Goal: Communication & Community: Answer question/provide support

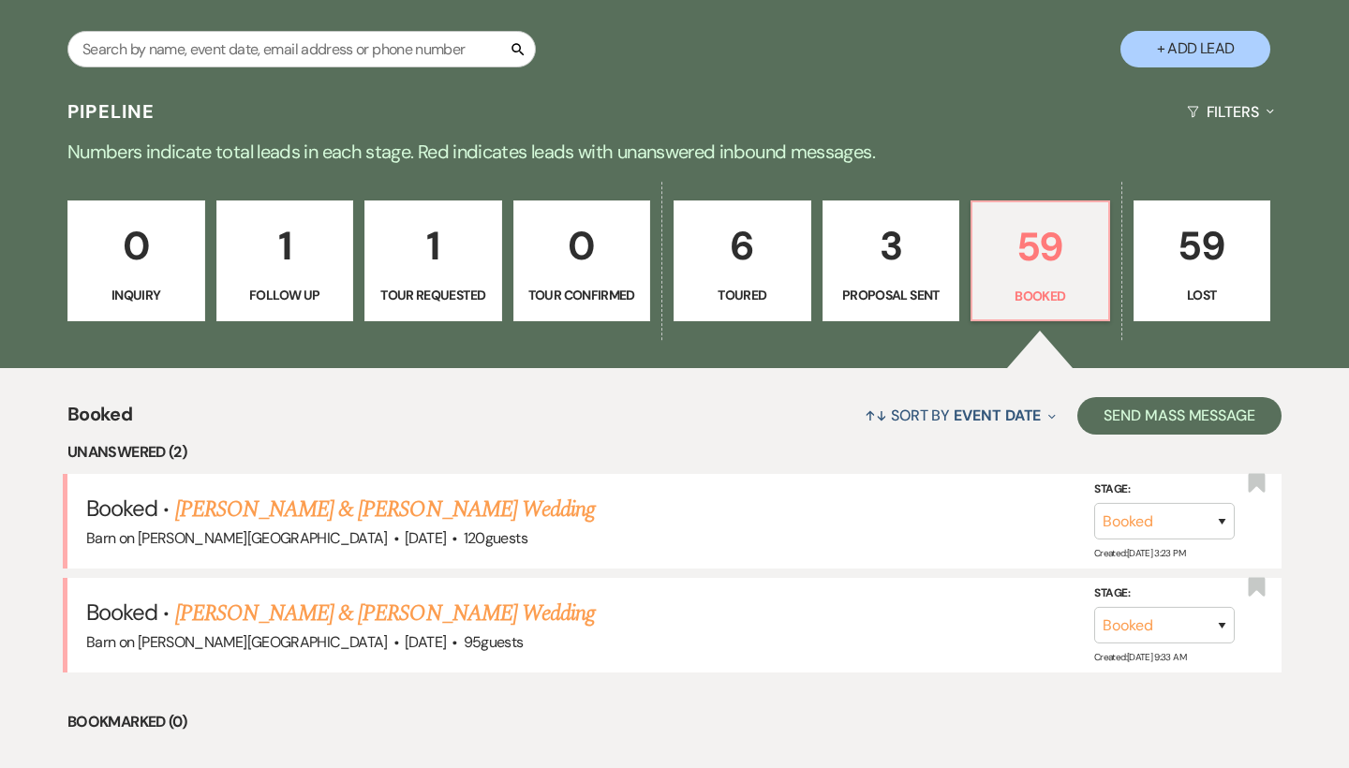
scroll to position [347, 0]
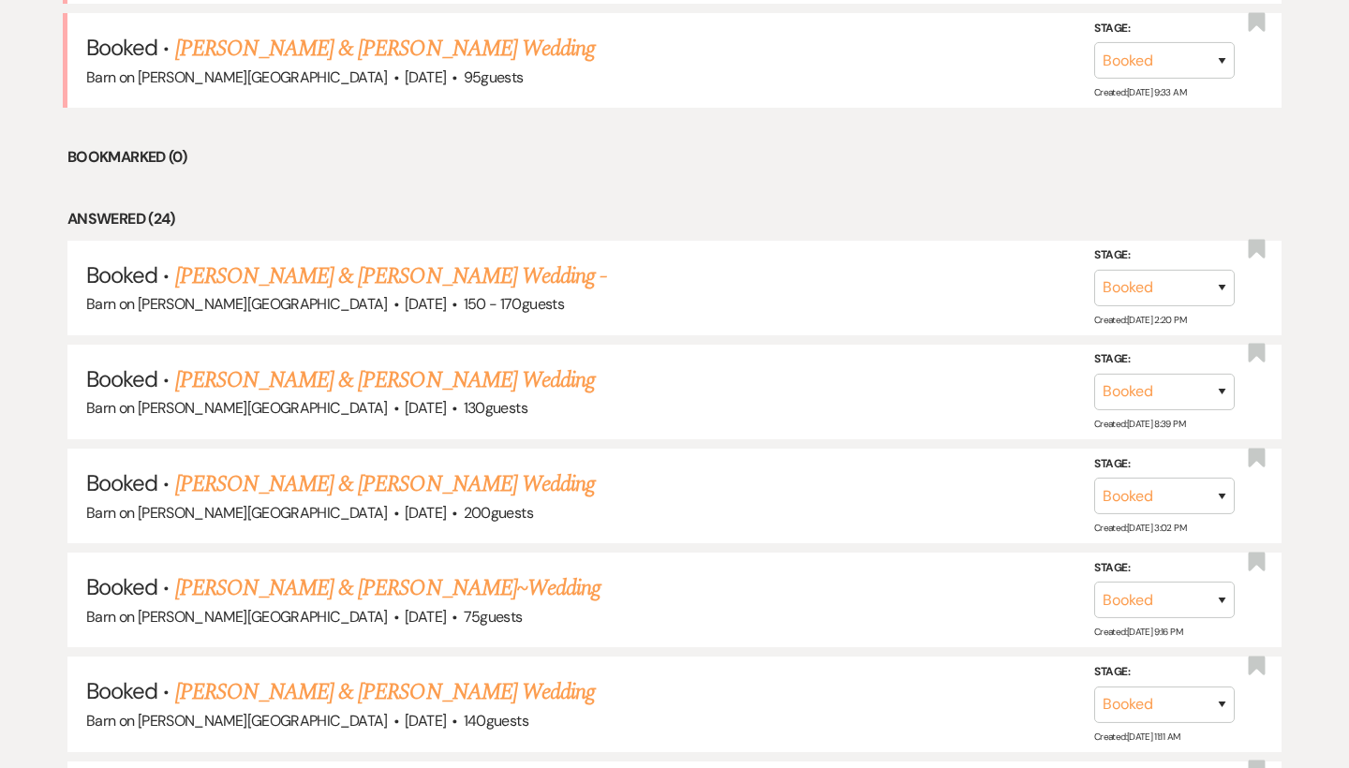
scroll to position [922, 0]
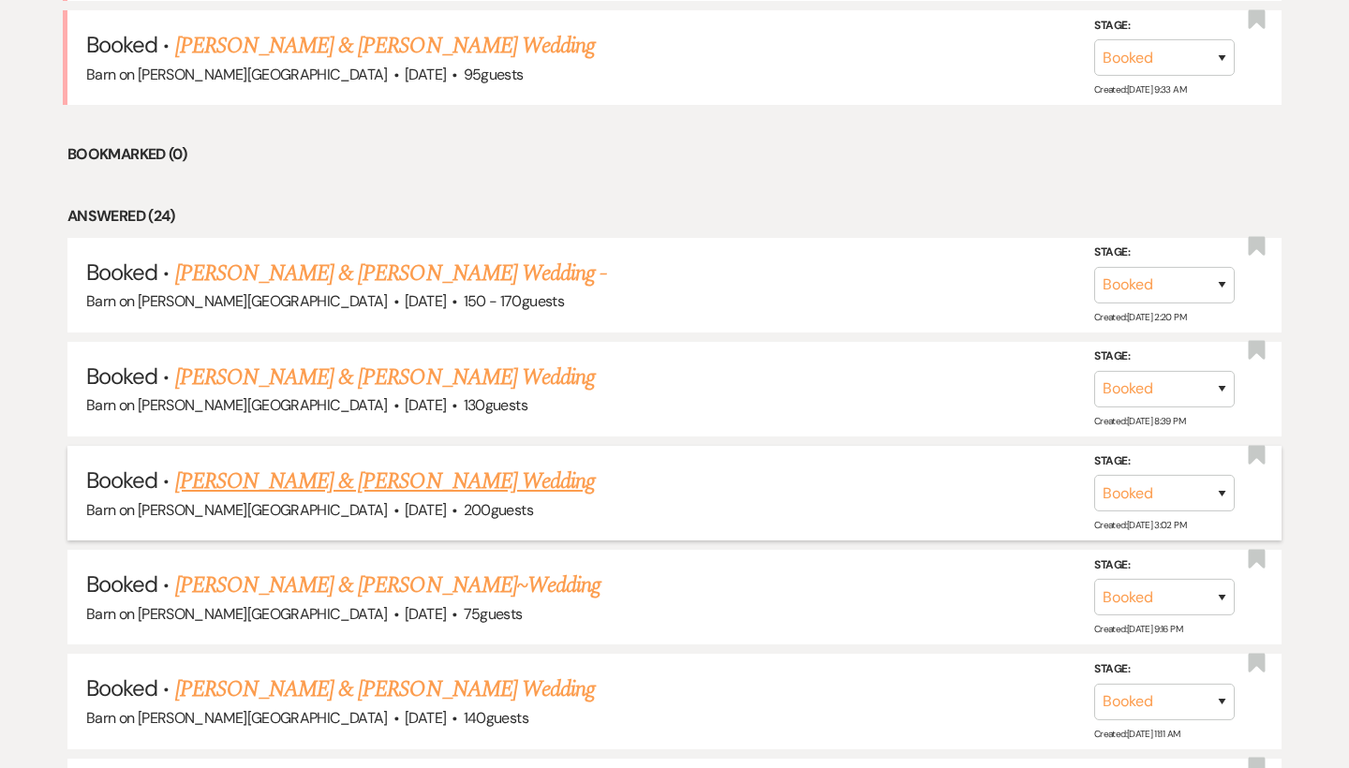
click at [539, 472] on link "[PERSON_NAME] & [PERSON_NAME] Wedding" at bounding box center [385, 482] width 420 height 34
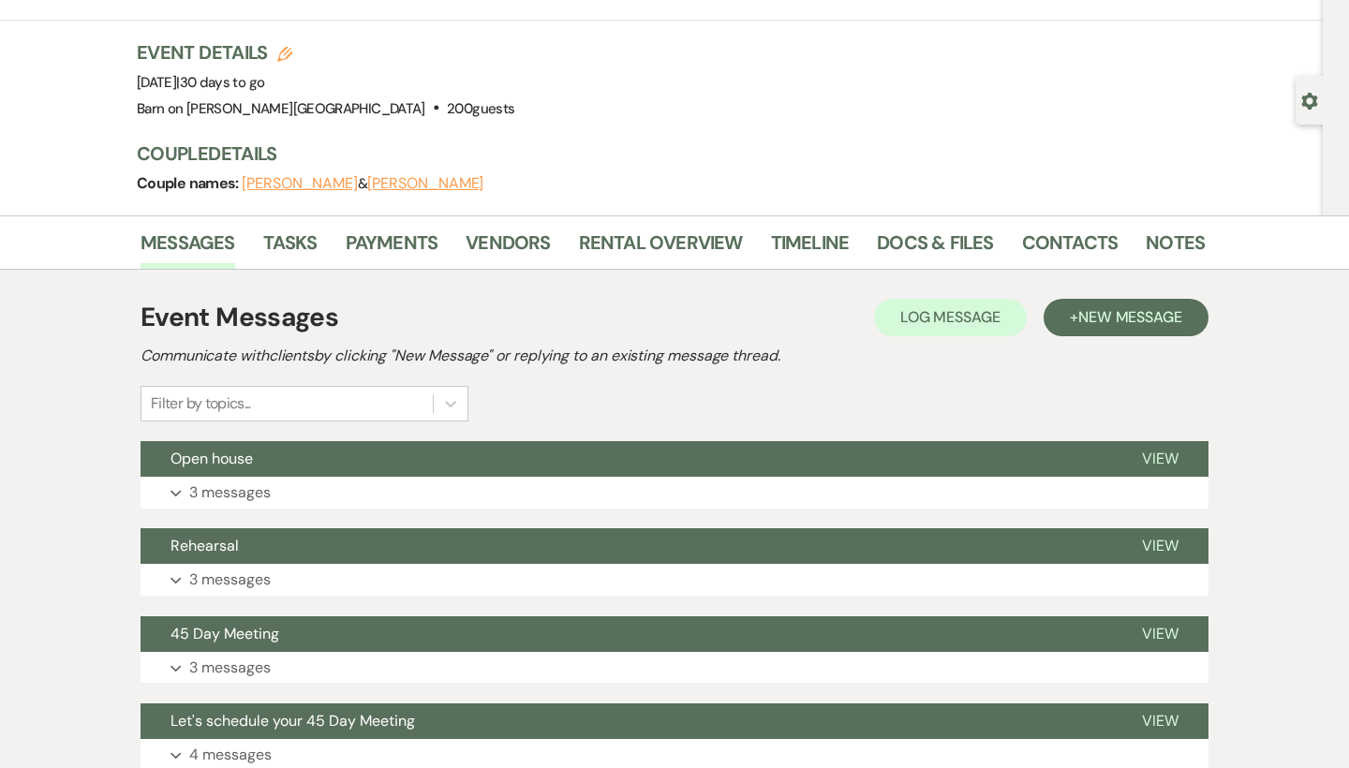
scroll to position [164, 0]
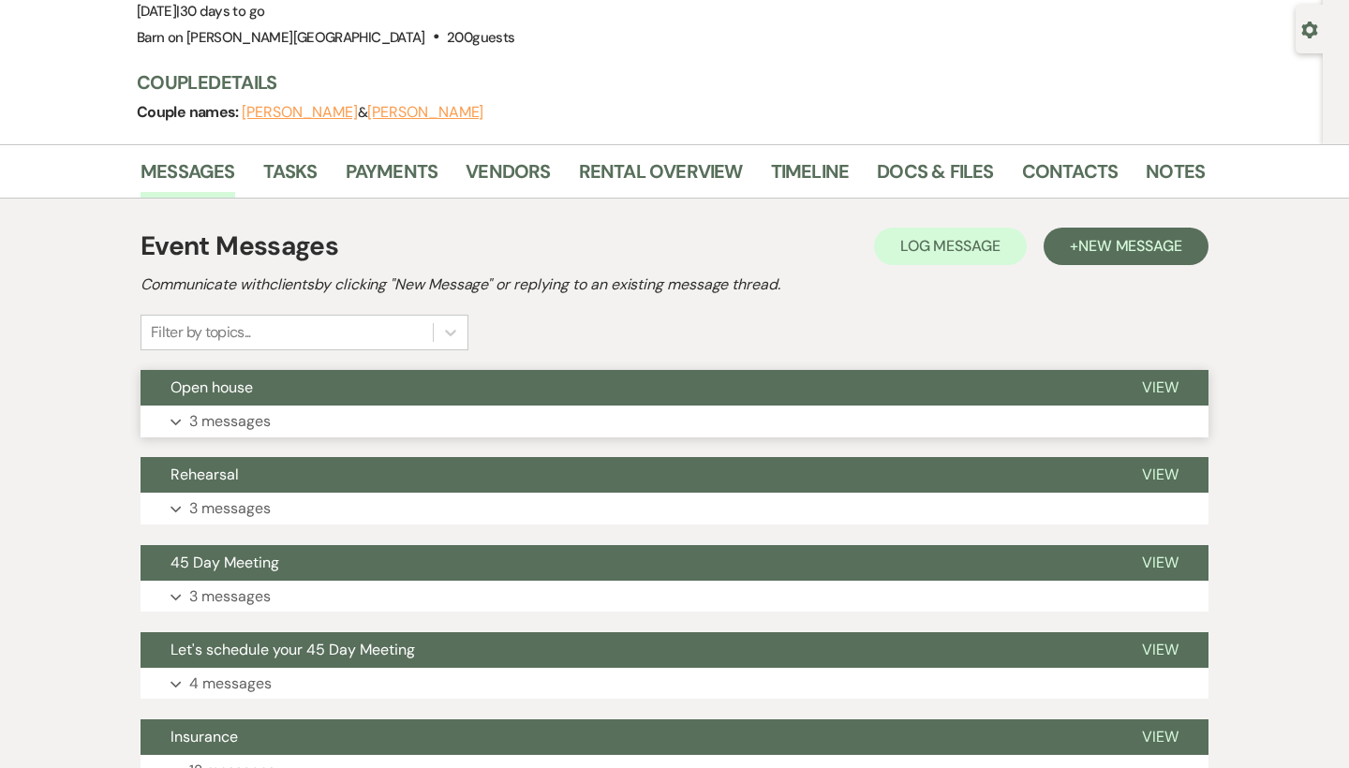
click at [1155, 383] on span "View" at bounding box center [1160, 387] width 37 height 20
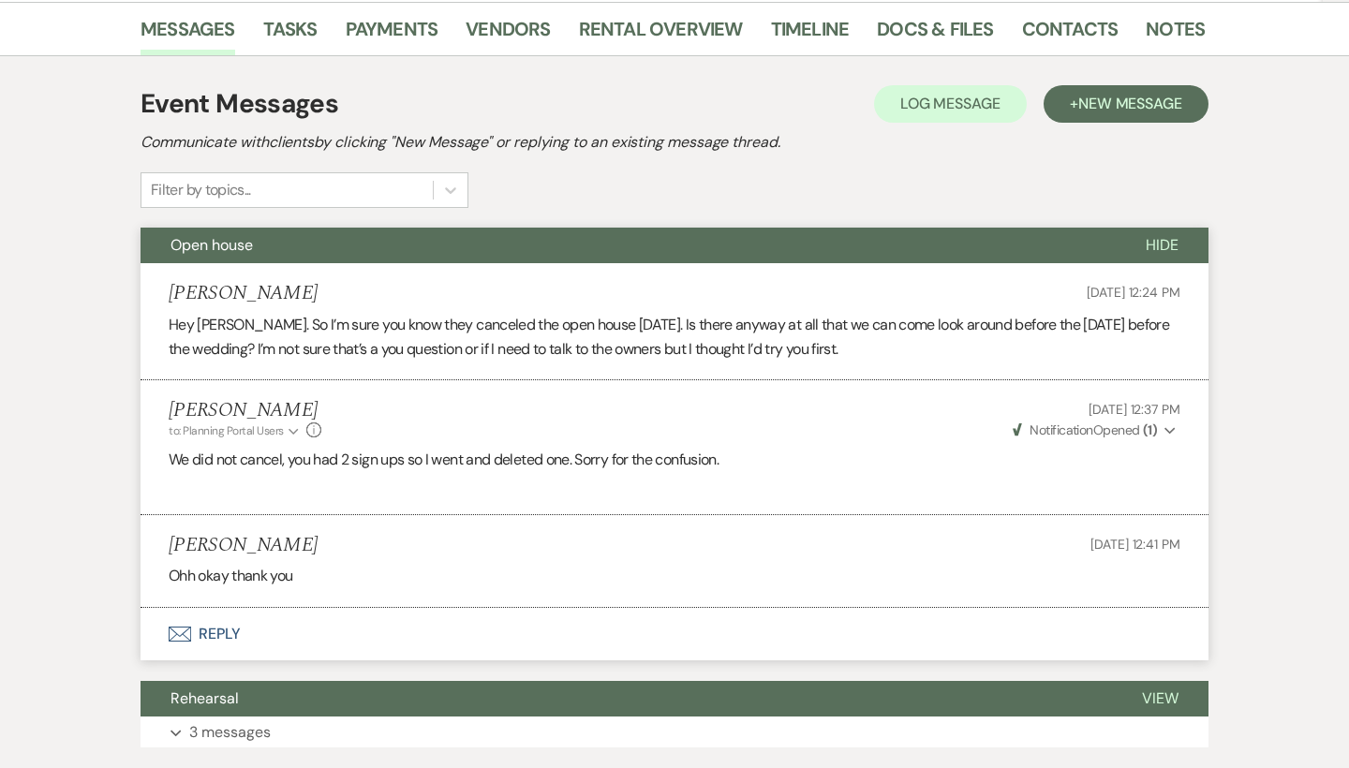
scroll to position [308, 0]
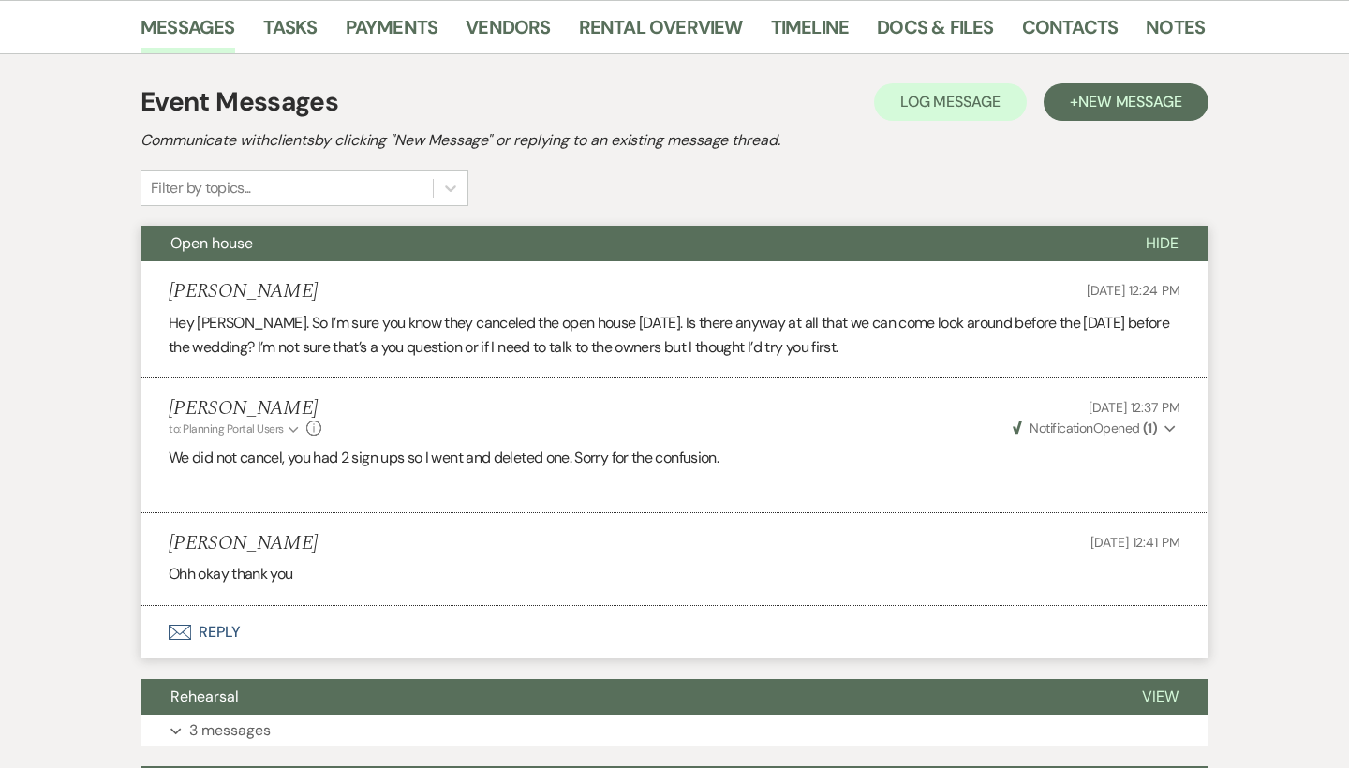
click at [1182, 235] on button "Hide" at bounding box center [1161, 244] width 93 height 36
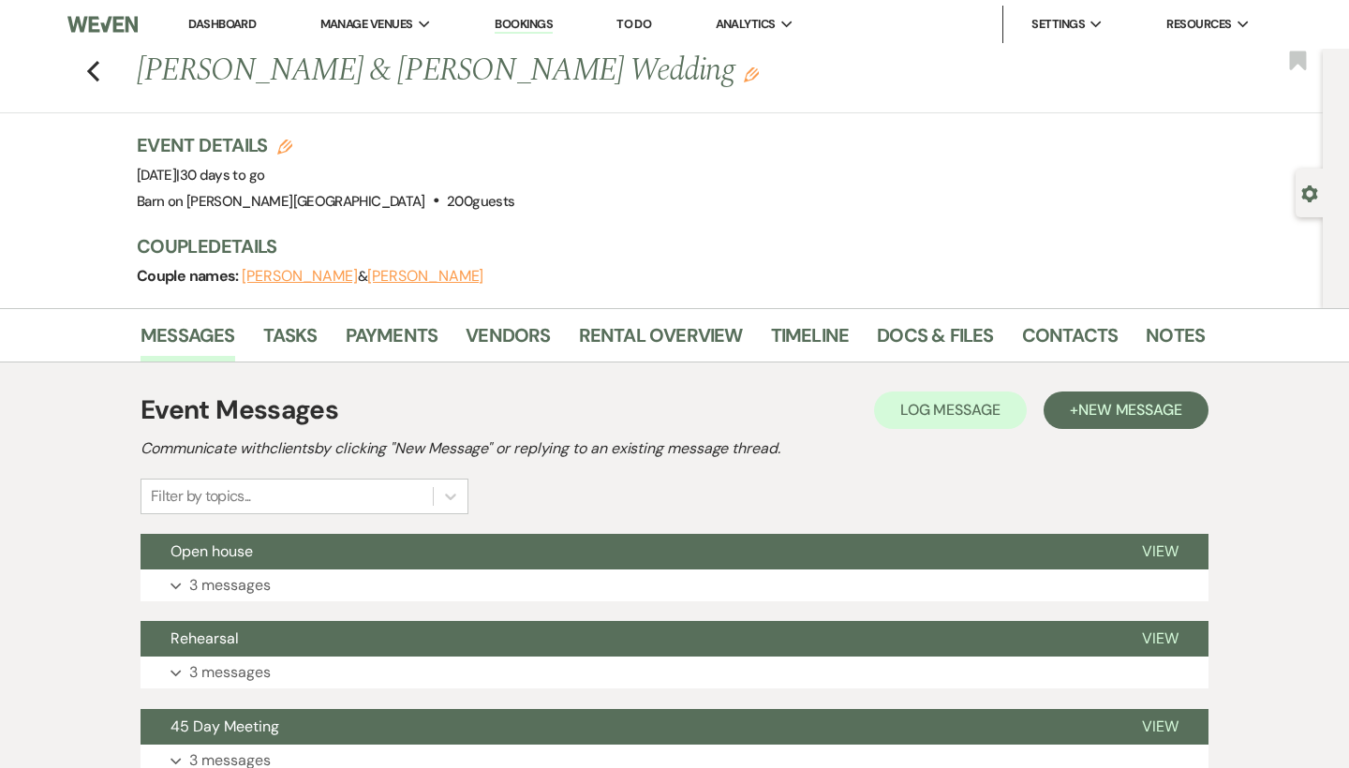
scroll to position [0, 0]
click at [97, 59] on button "Previous" at bounding box center [93, 69] width 14 height 26
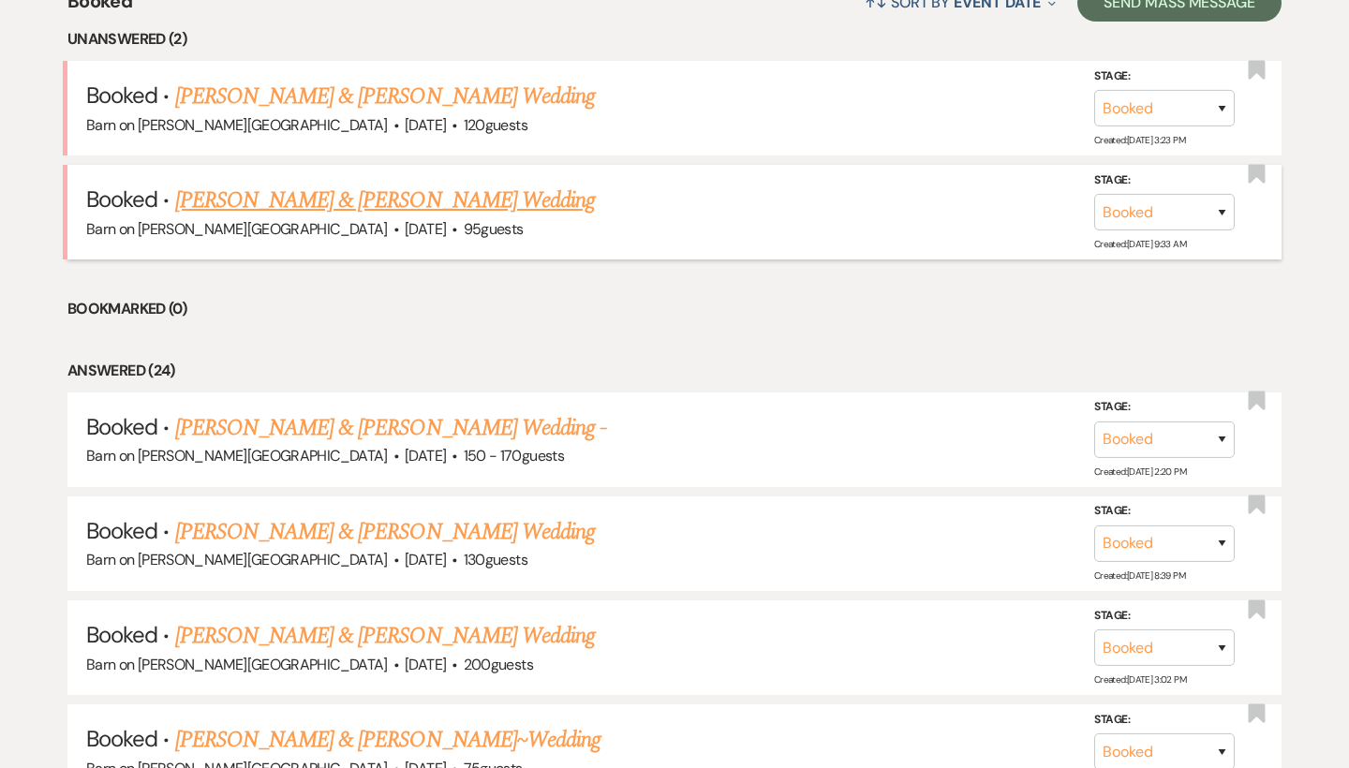
scroll to position [769, 0]
click at [272, 191] on link "[PERSON_NAME] & [PERSON_NAME] Wedding" at bounding box center [385, 200] width 420 height 34
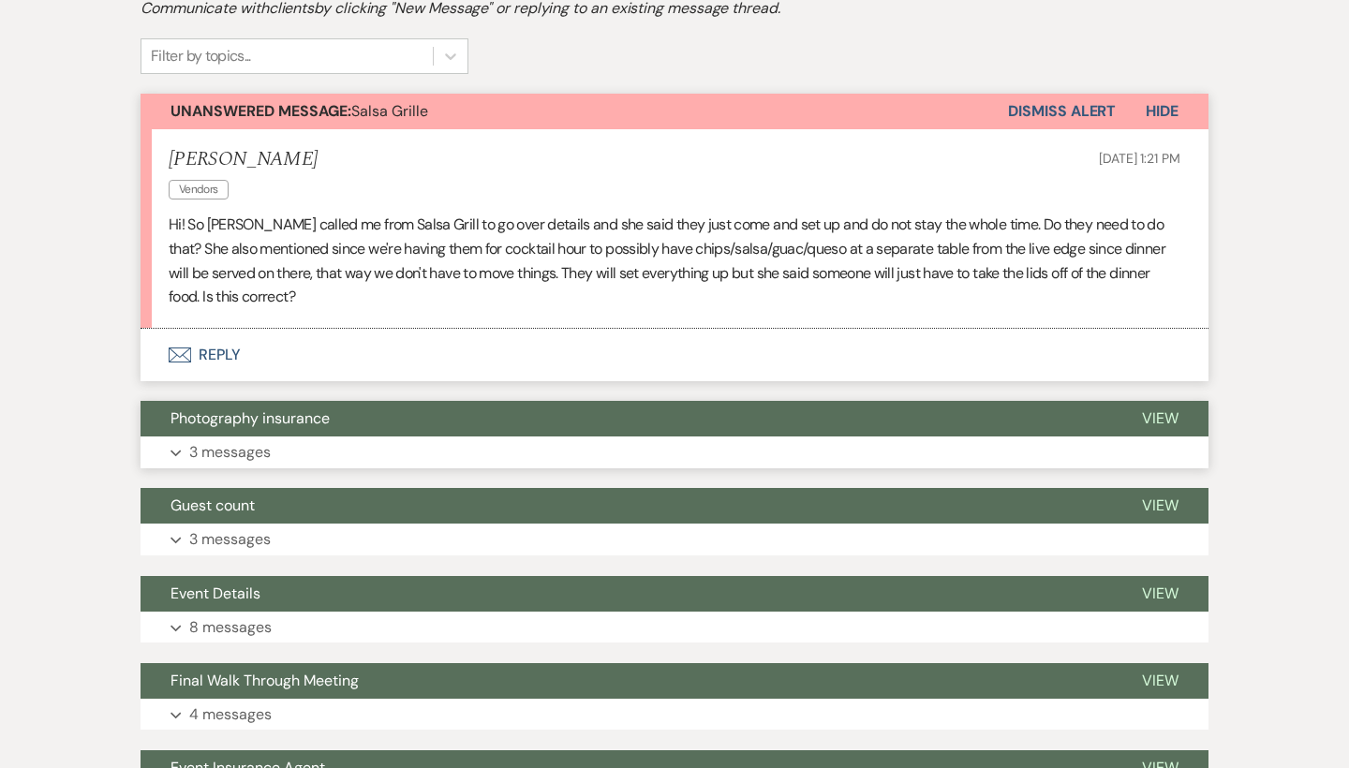
scroll to position [439, 0]
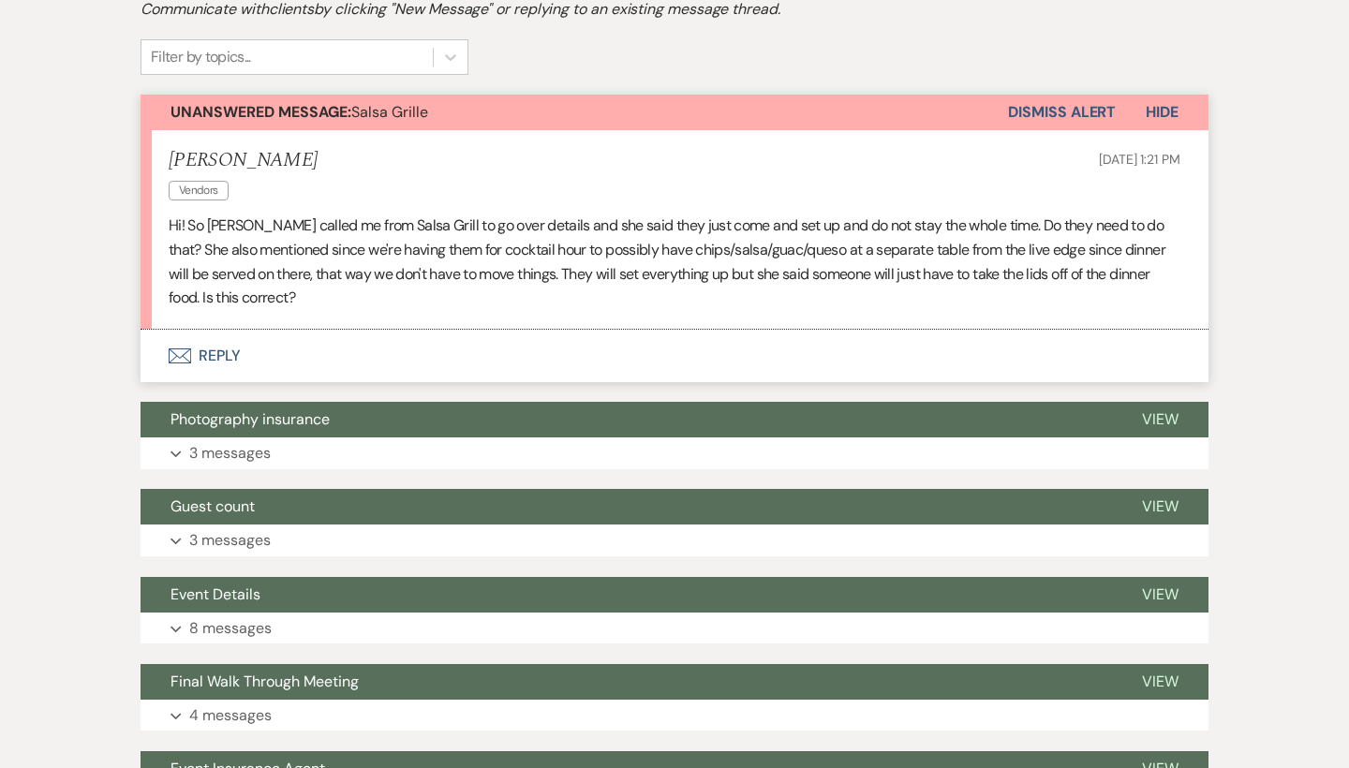
click at [241, 344] on button "Envelope Reply" at bounding box center [674, 356] width 1068 height 52
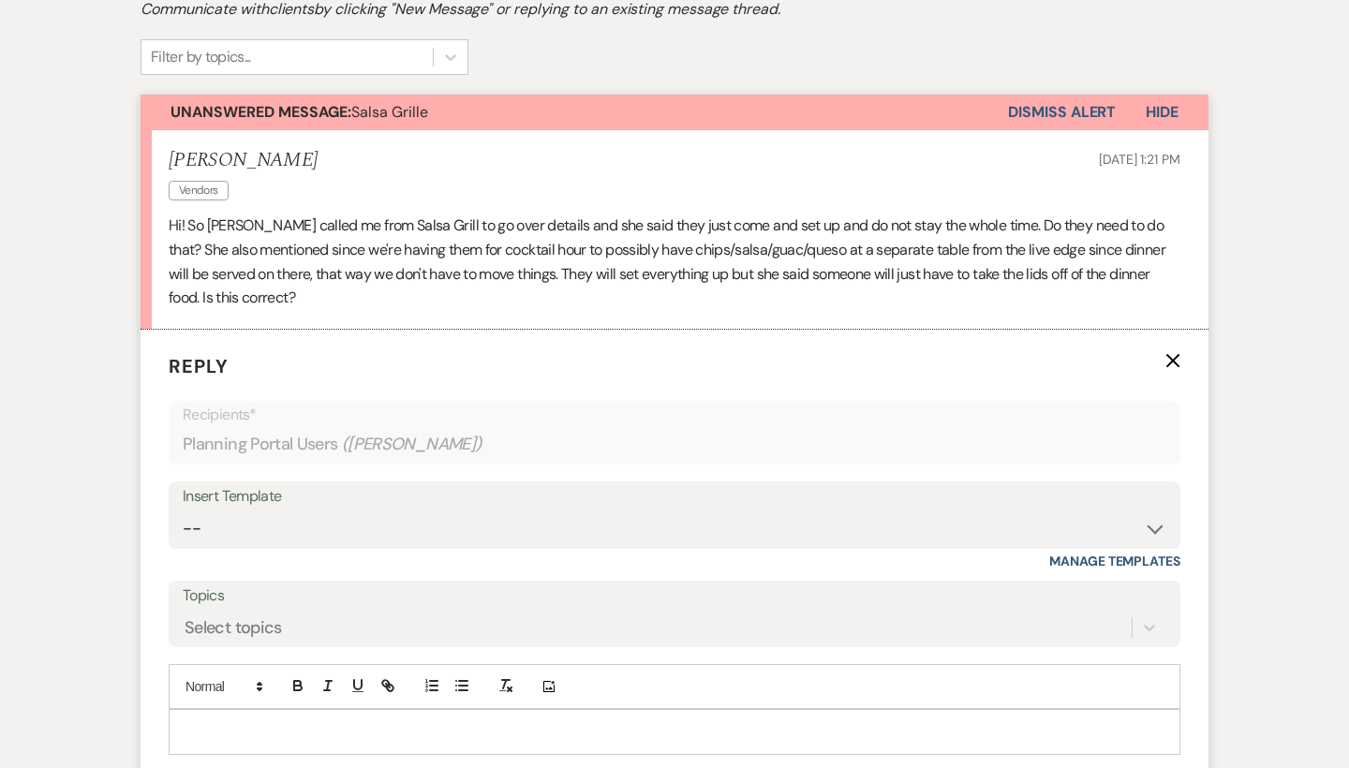
scroll to position [574, 0]
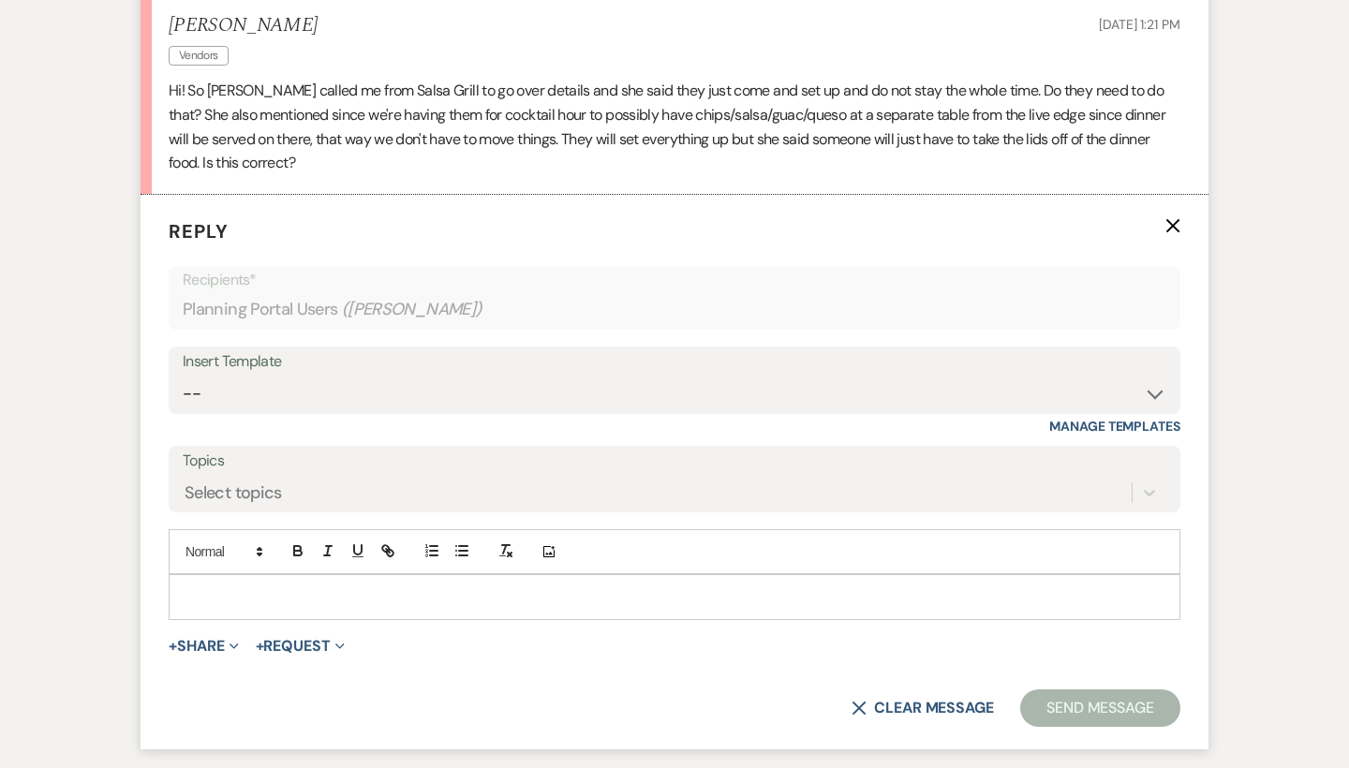
click at [227, 586] on p at bounding box center [674, 596] width 981 height 21
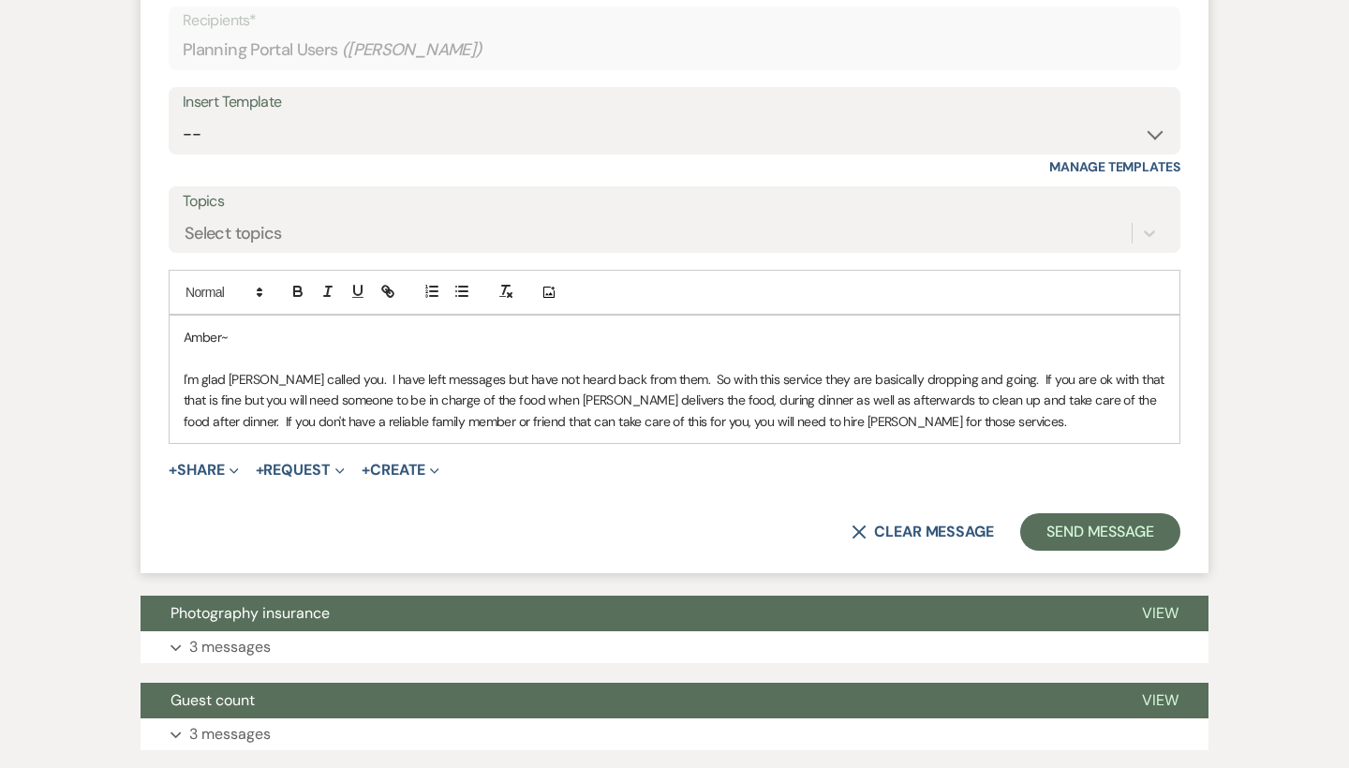
scroll to position [845, 0]
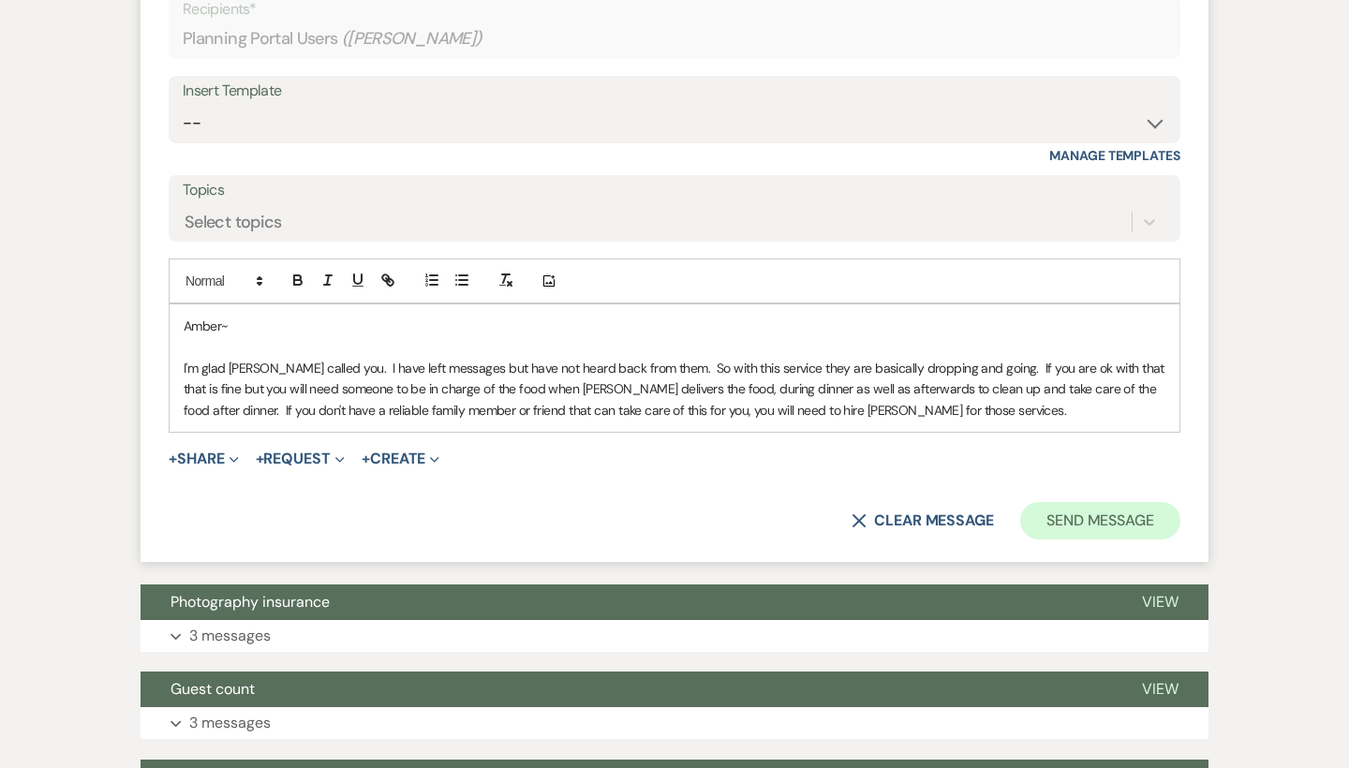
click at [1118, 506] on button "Send Message" at bounding box center [1100, 520] width 160 height 37
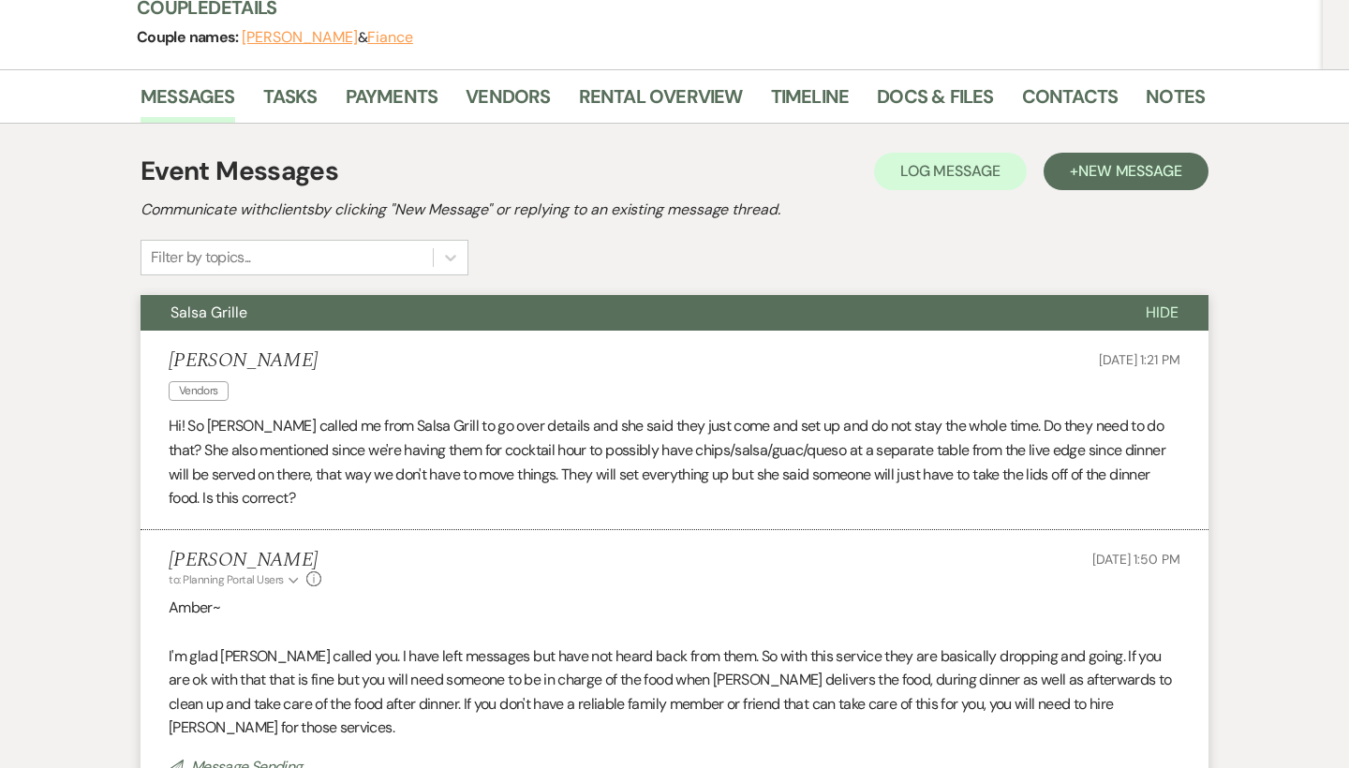
scroll to position [212, 0]
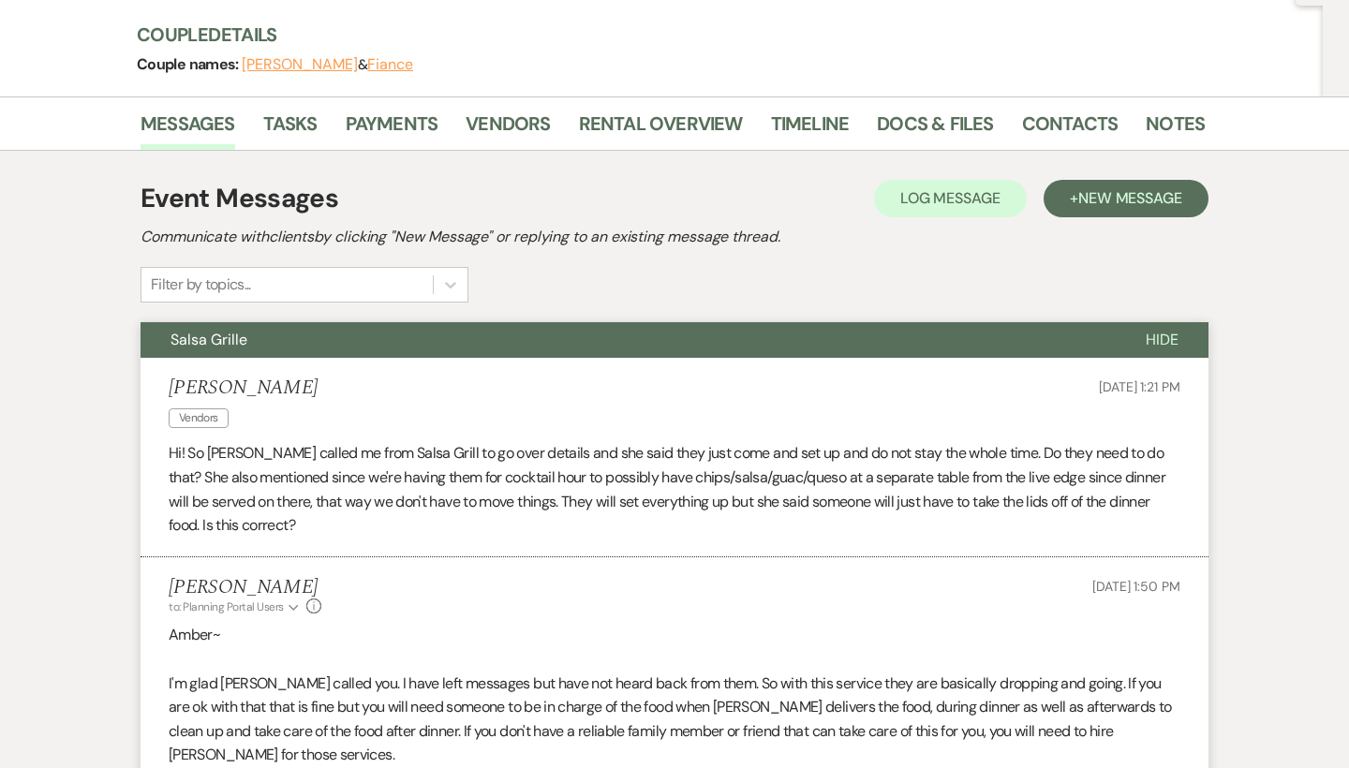
click at [1176, 336] on span "Hide" at bounding box center [1161, 340] width 33 height 20
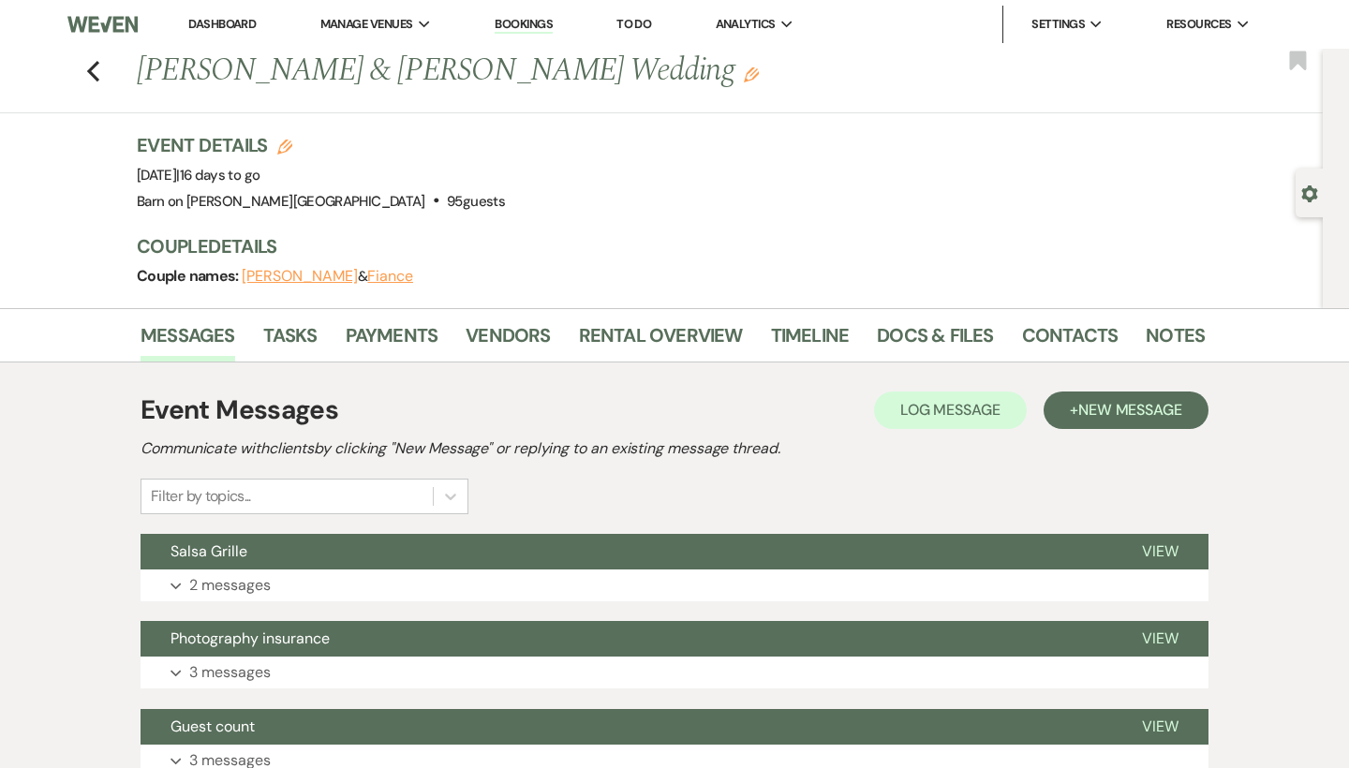
scroll to position [0, 0]
click at [91, 63] on icon "Previous" at bounding box center [93, 71] width 14 height 22
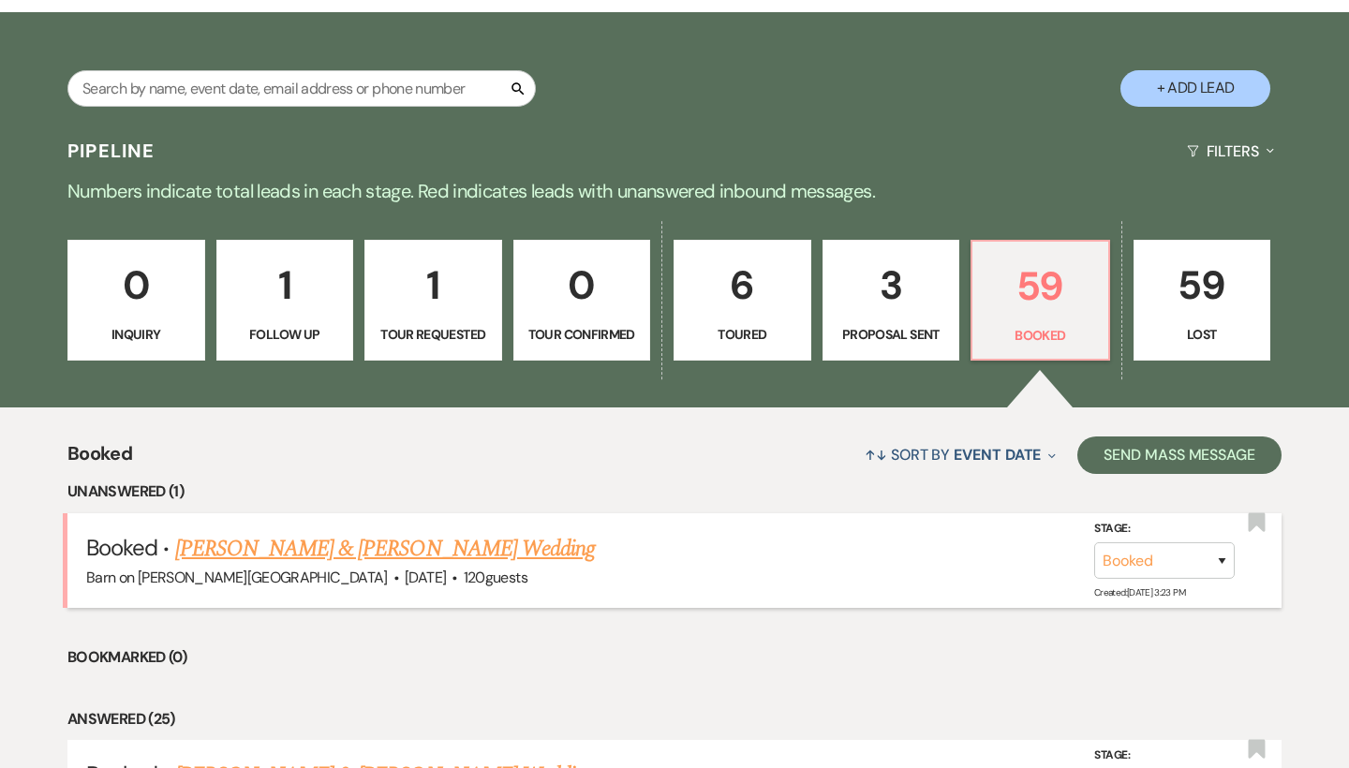
scroll to position [306, 0]
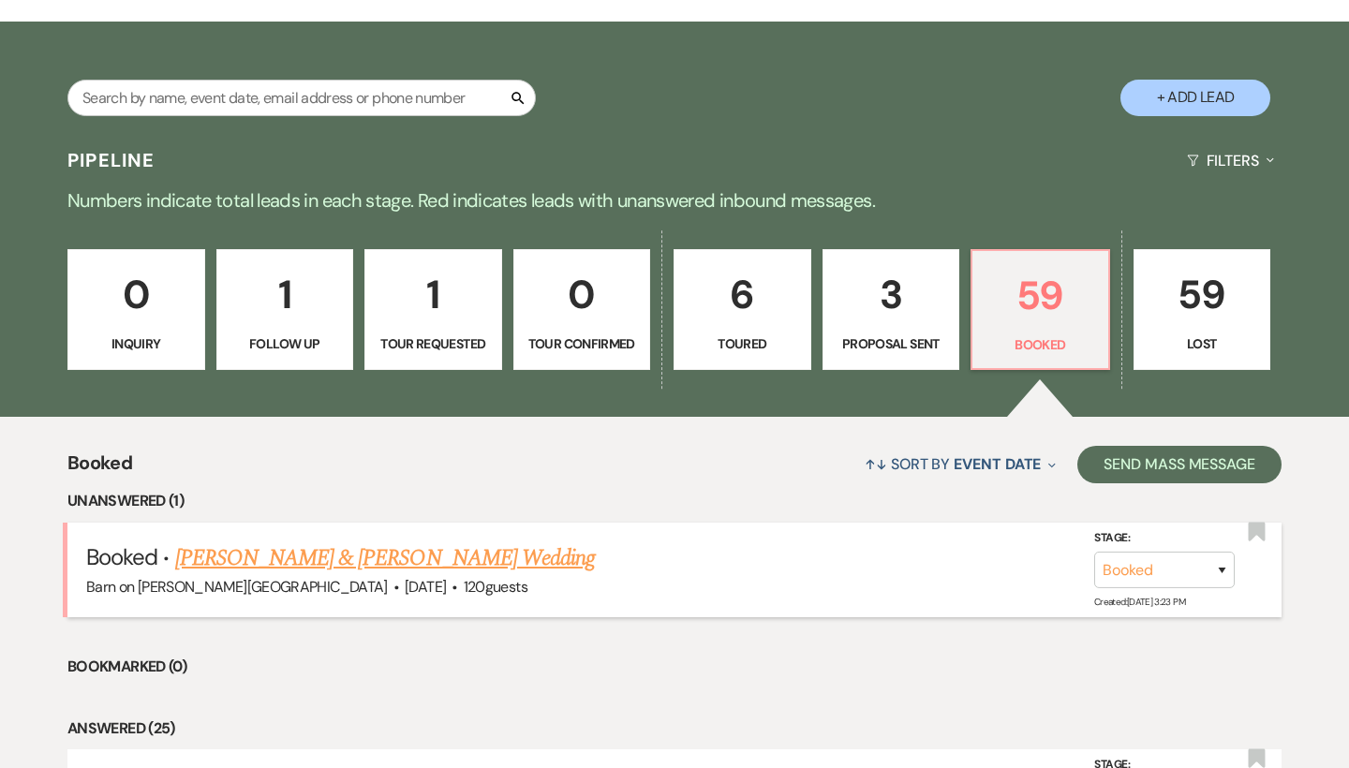
click at [299, 559] on link "[PERSON_NAME] & [PERSON_NAME] Wedding" at bounding box center [385, 558] width 420 height 34
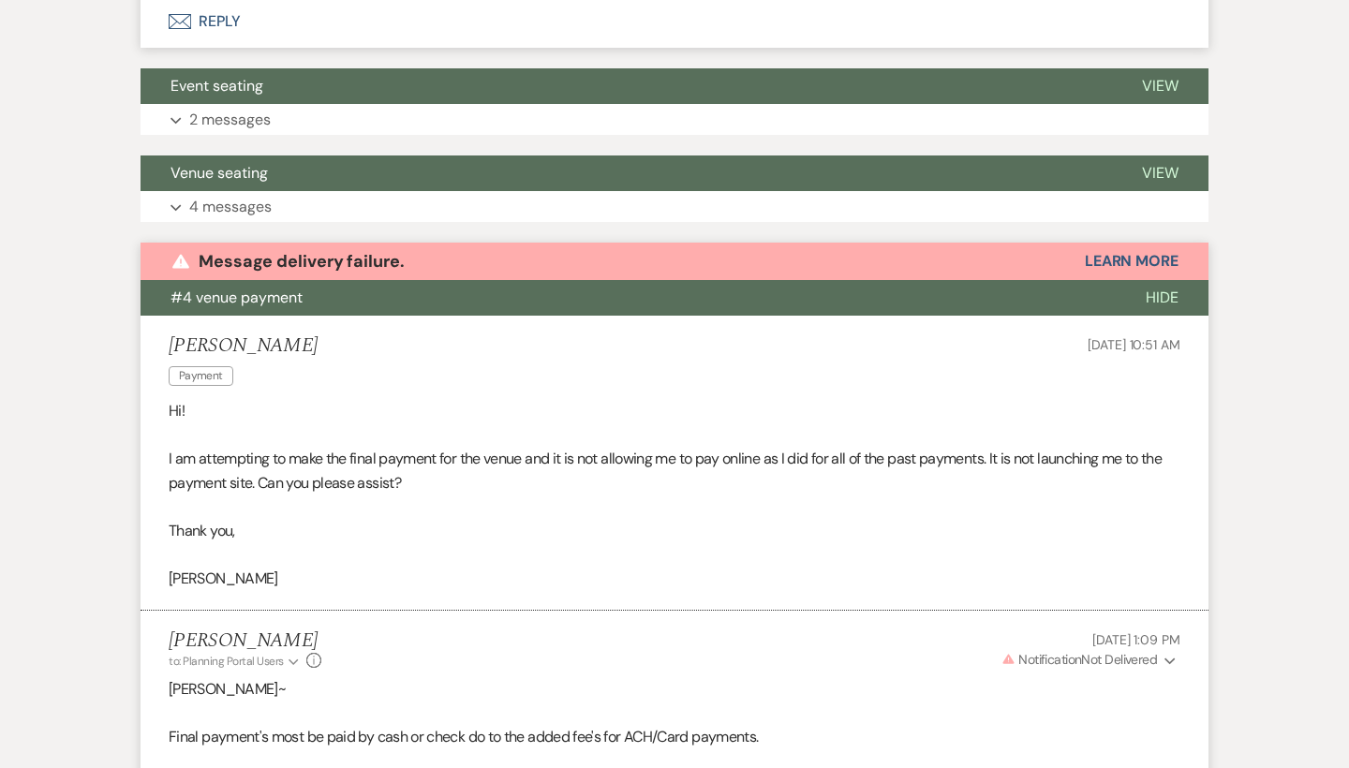
scroll to position [908, 0]
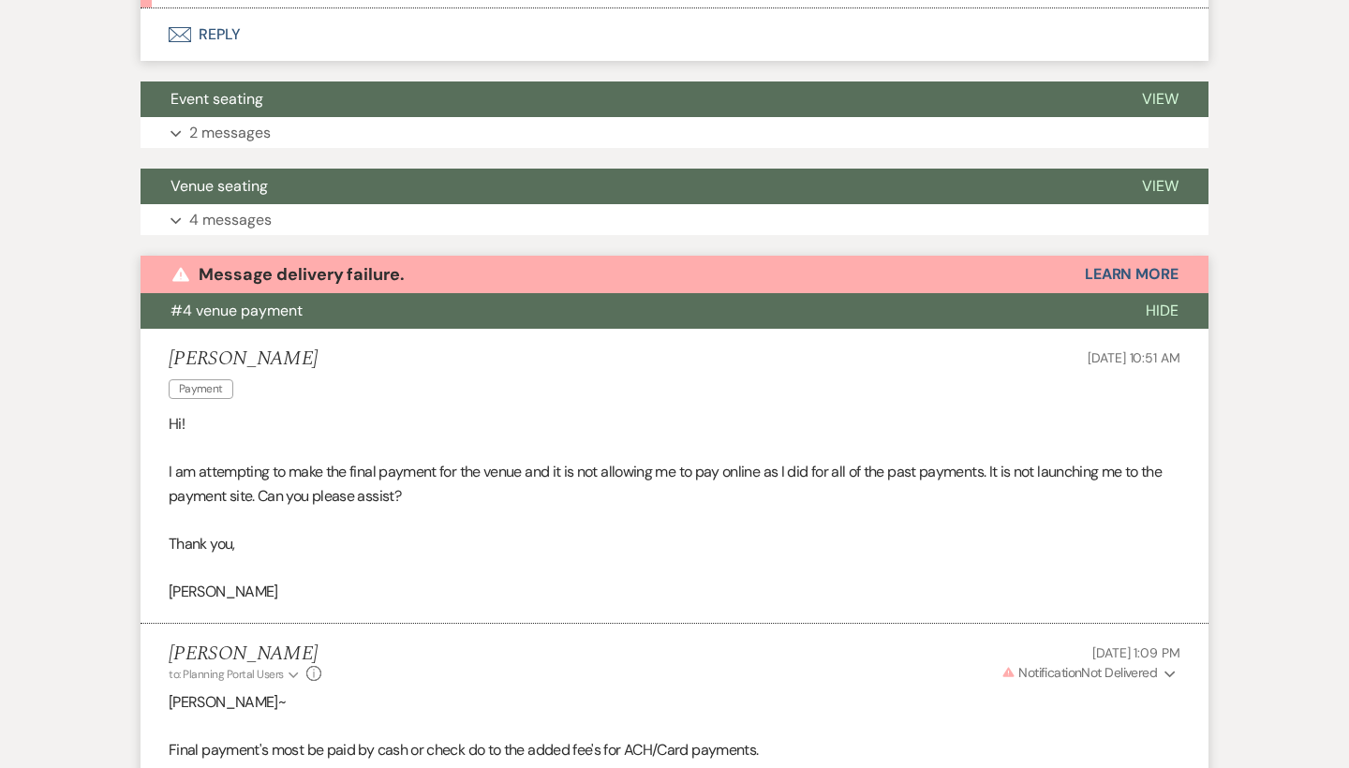
click at [1160, 308] on span "Hide" at bounding box center [1161, 311] width 33 height 20
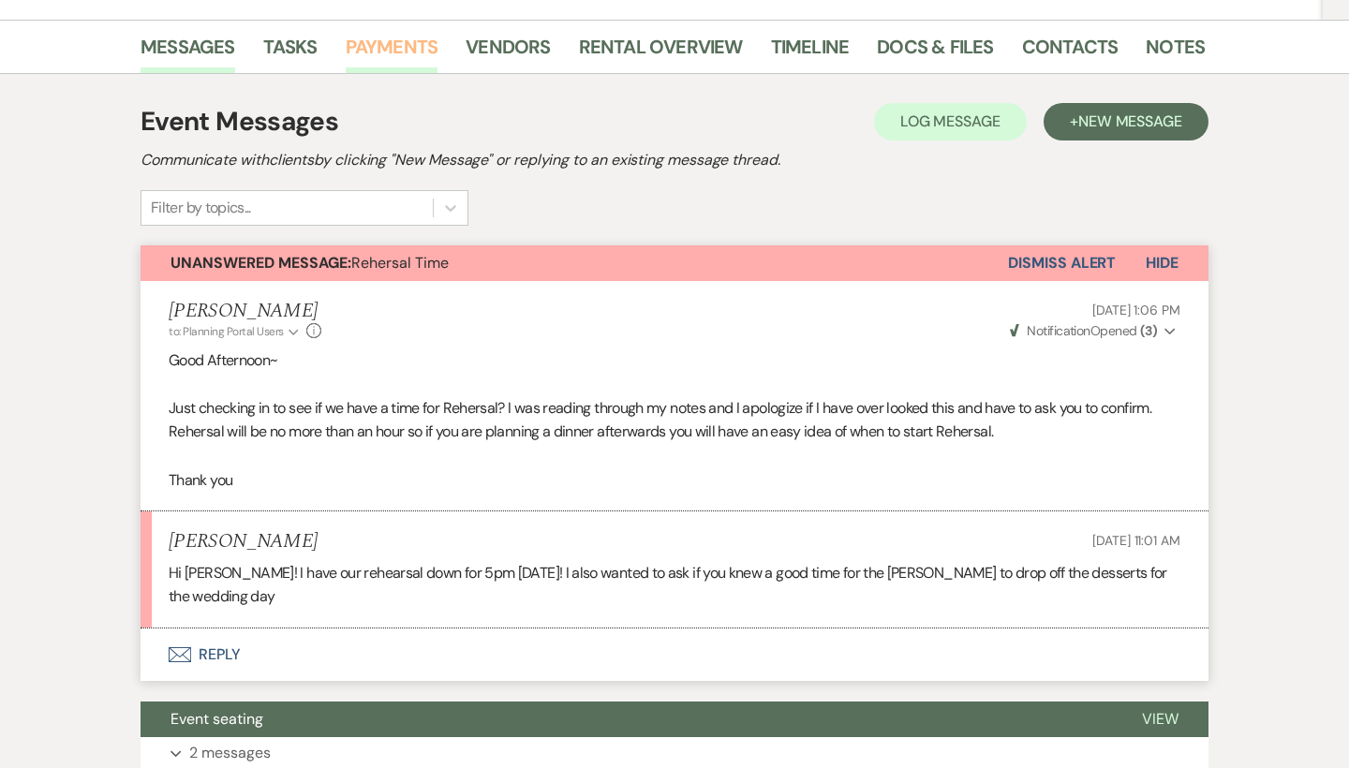
scroll to position [321, 0]
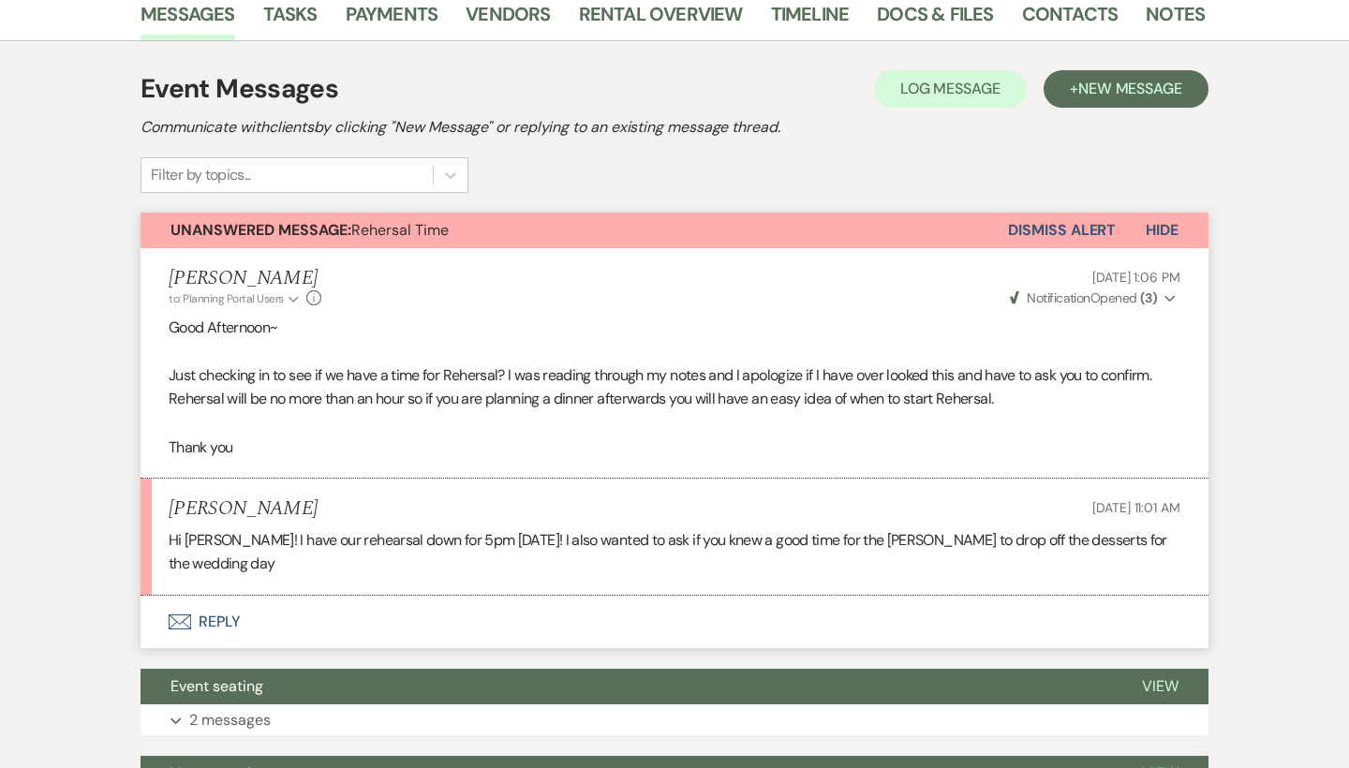
click at [232, 612] on button "Envelope Reply" at bounding box center [674, 622] width 1068 height 52
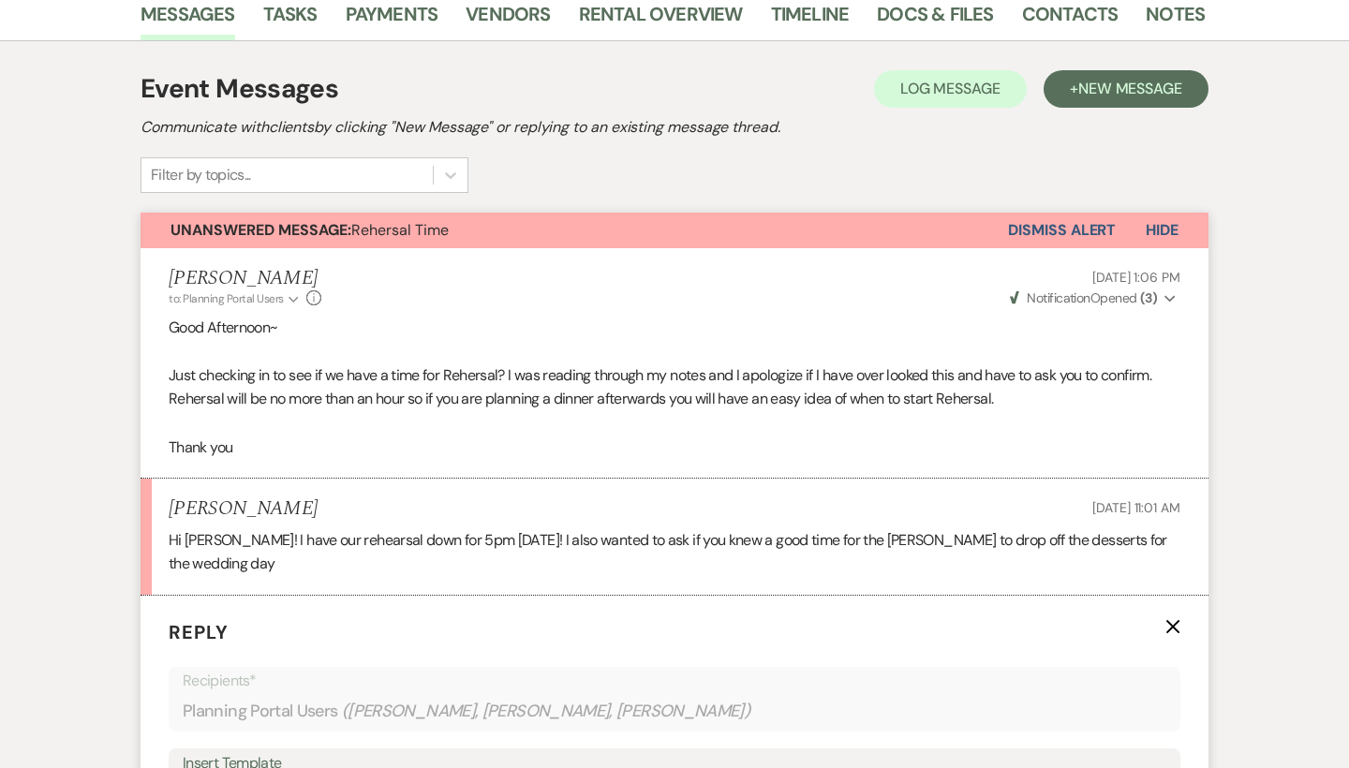
scroll to position [803, 0]
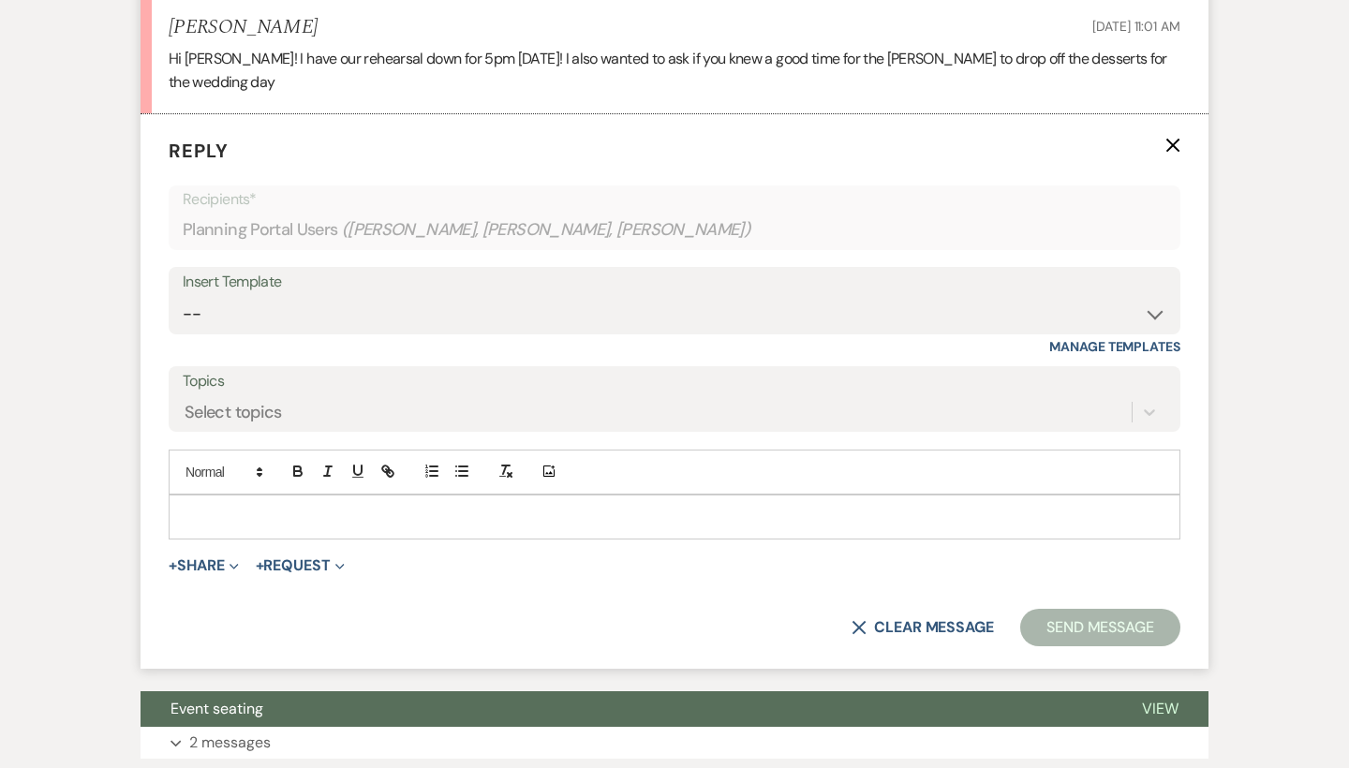
click at [250, 507] on p at bounding box center [674, 517] width 981 height 21
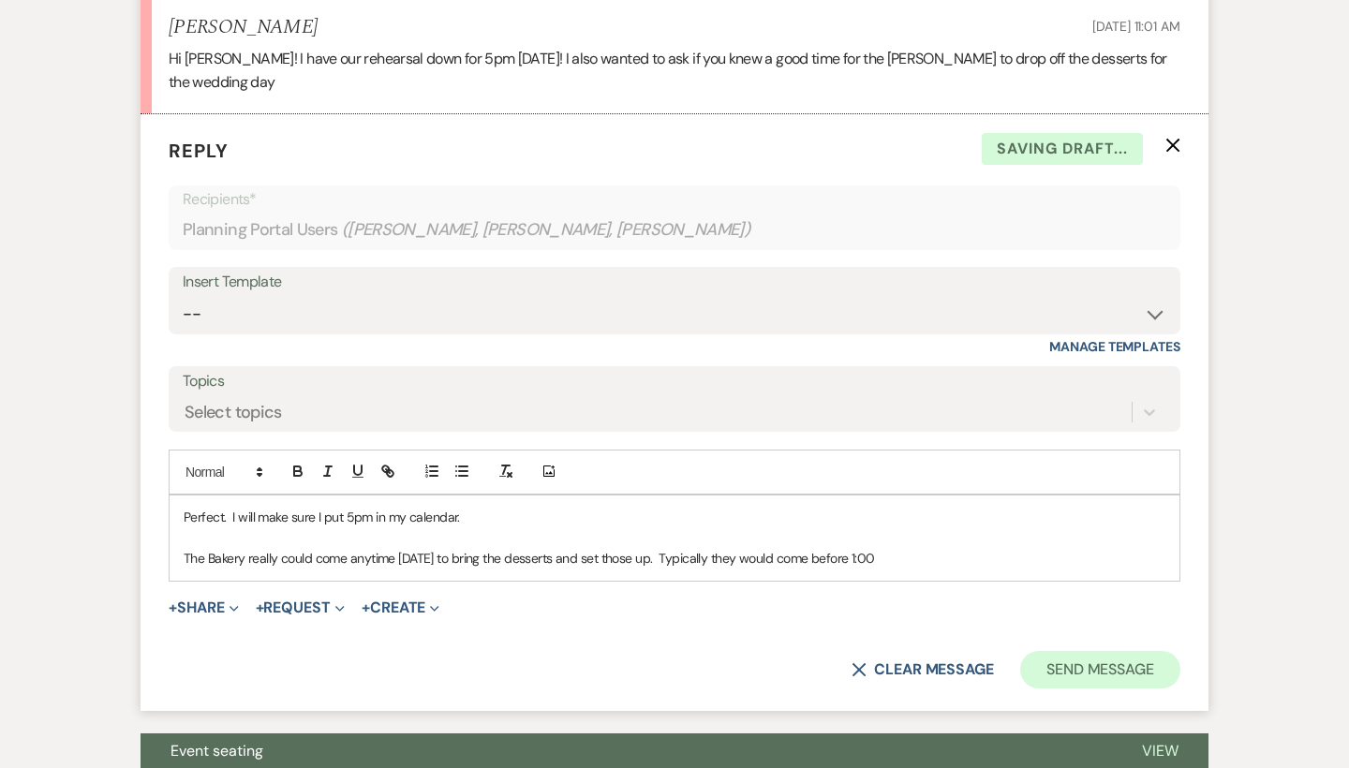
click at [1092, 655] on button "Send Message" at bounding box center [1100, 669] width 160 height 37
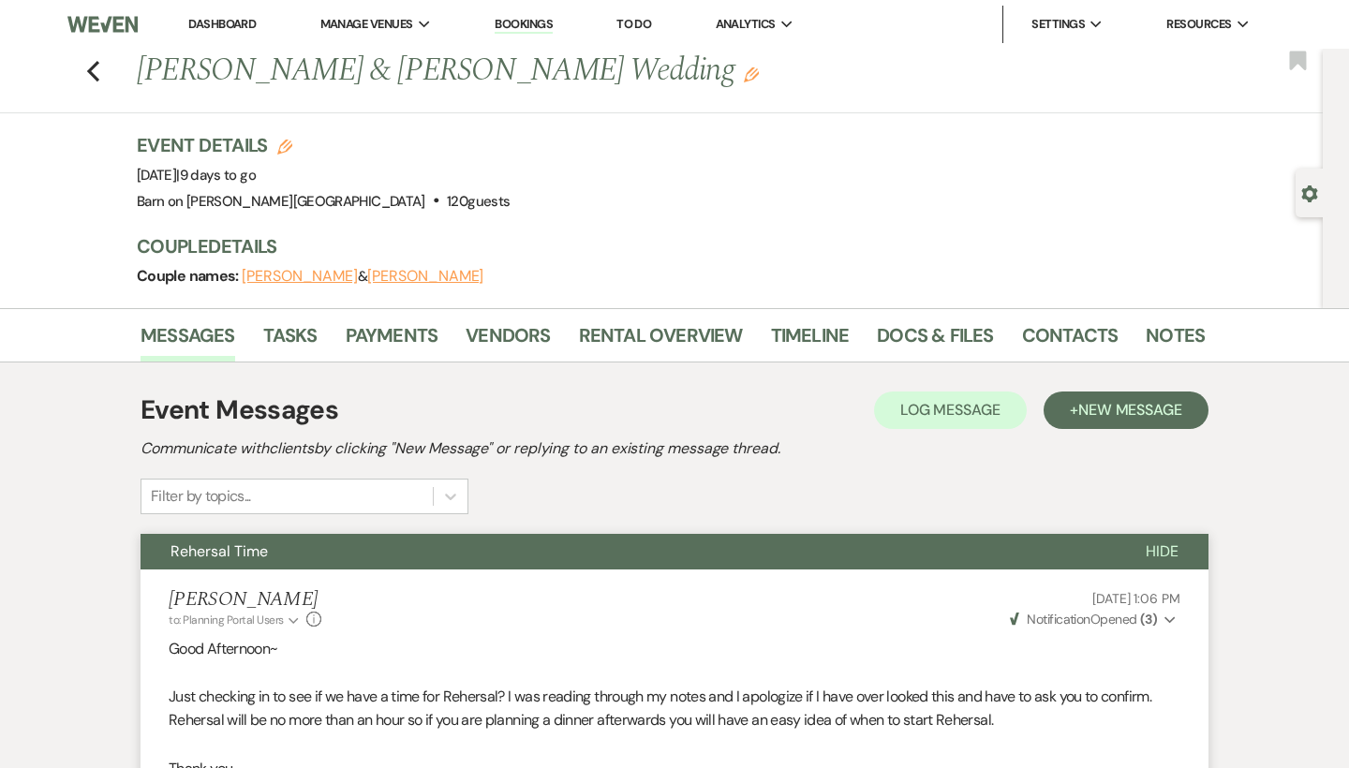
scroll to position [0, 0]
click at [1159, 537] on button "Hide" at bounding box center [1161, 552] width 93 height 36
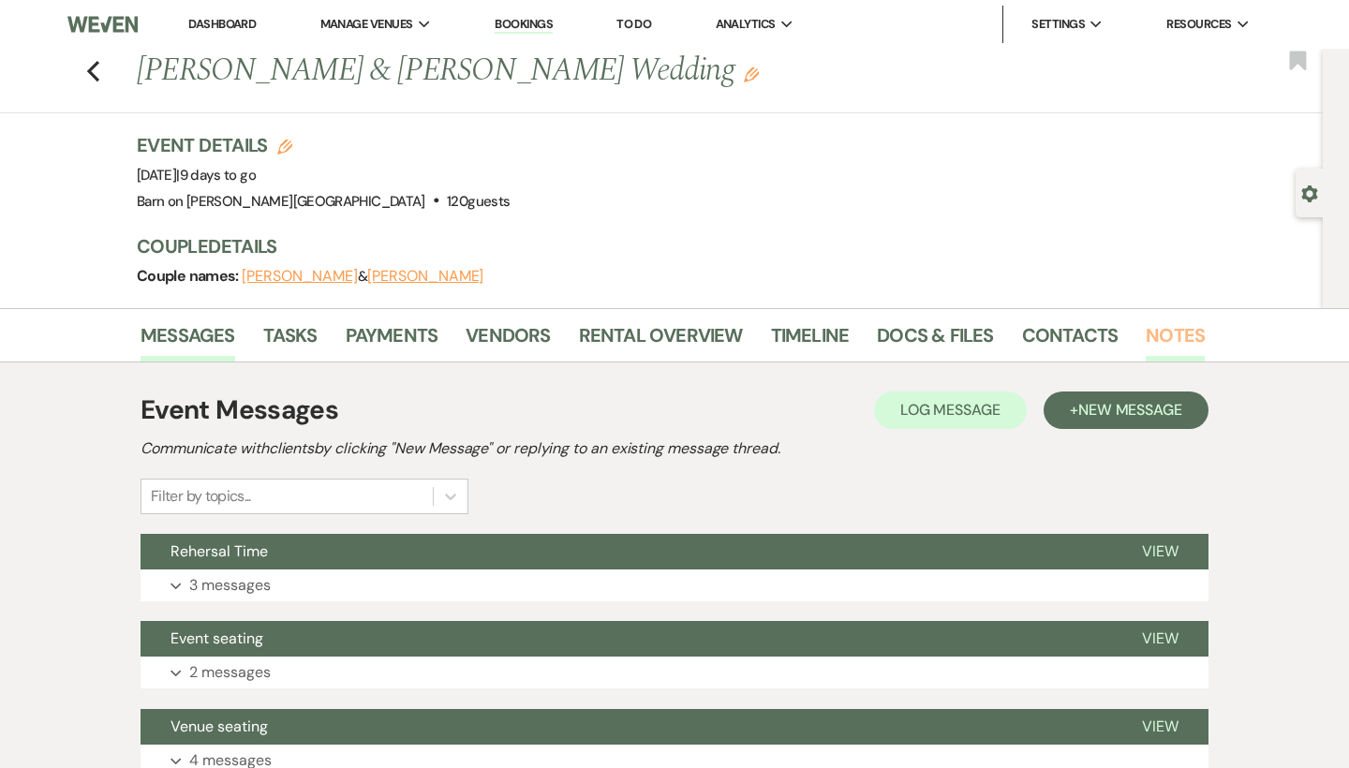
click at [1184, 332] on link "Notes" at bounding box center [1174, 340] width 59 height 41
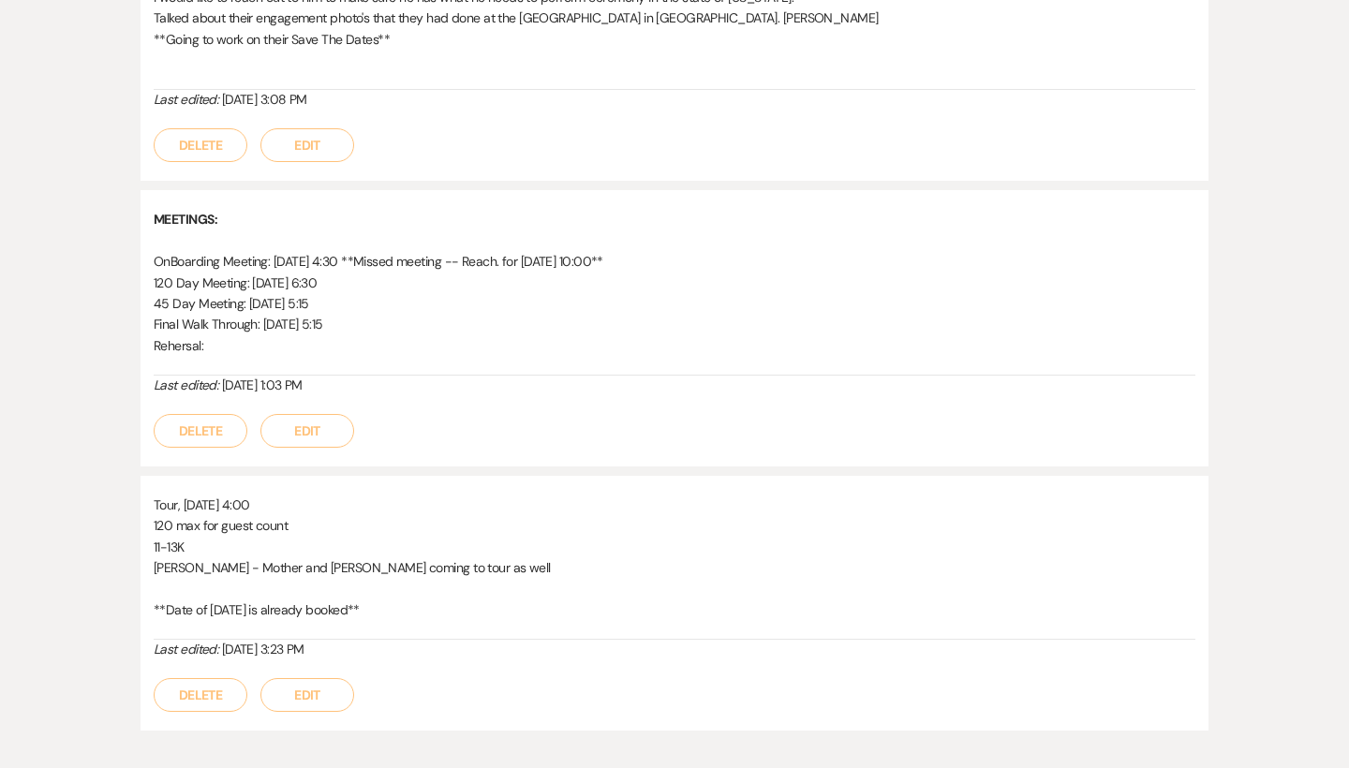
scroll to position [4547, 0]
click at [304, 415] on button "Edit" at bounding box center [307, 432] width 94 height 34
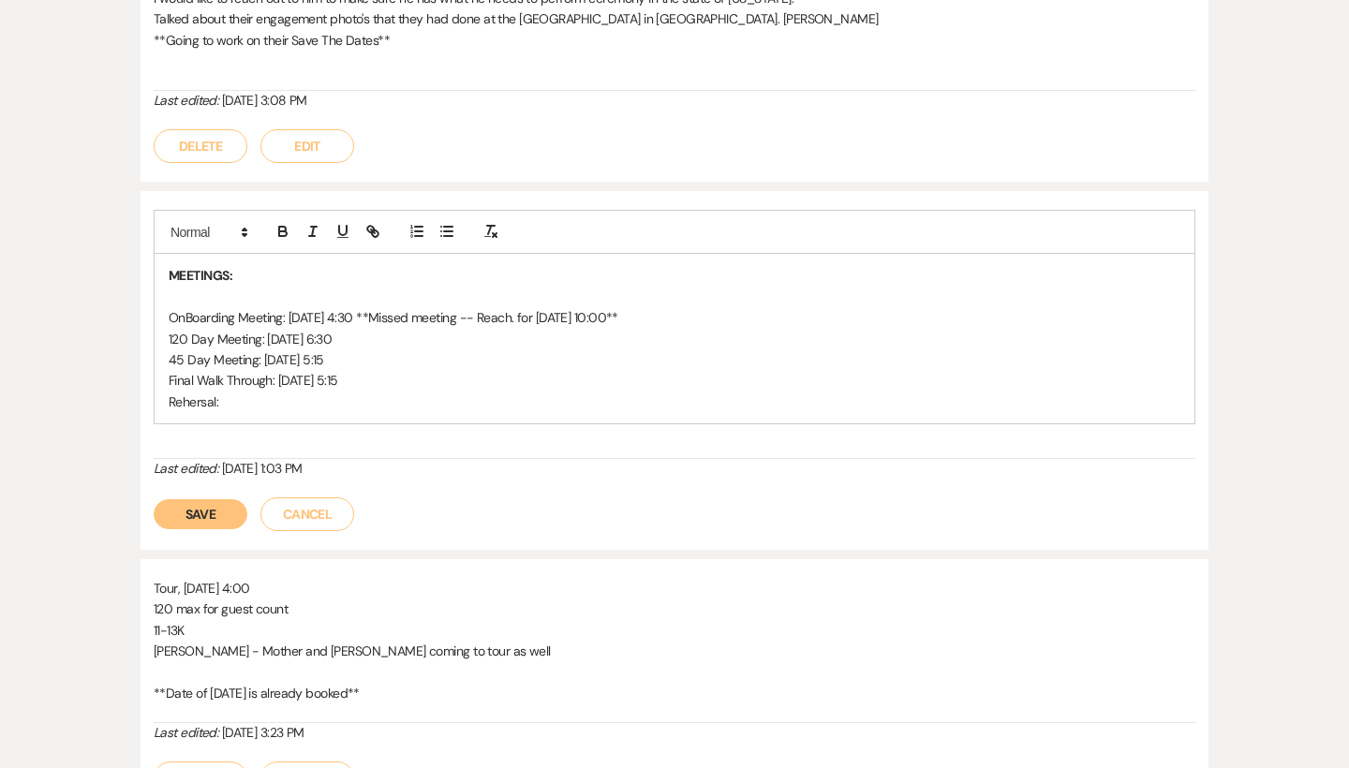
click at [252, 391] on p "Rehersal:" at bounding box center [674, 401] width 1011 height 21
click at [199, 499] on button "Save" at bounding box center [201, 514] width 94 height 30
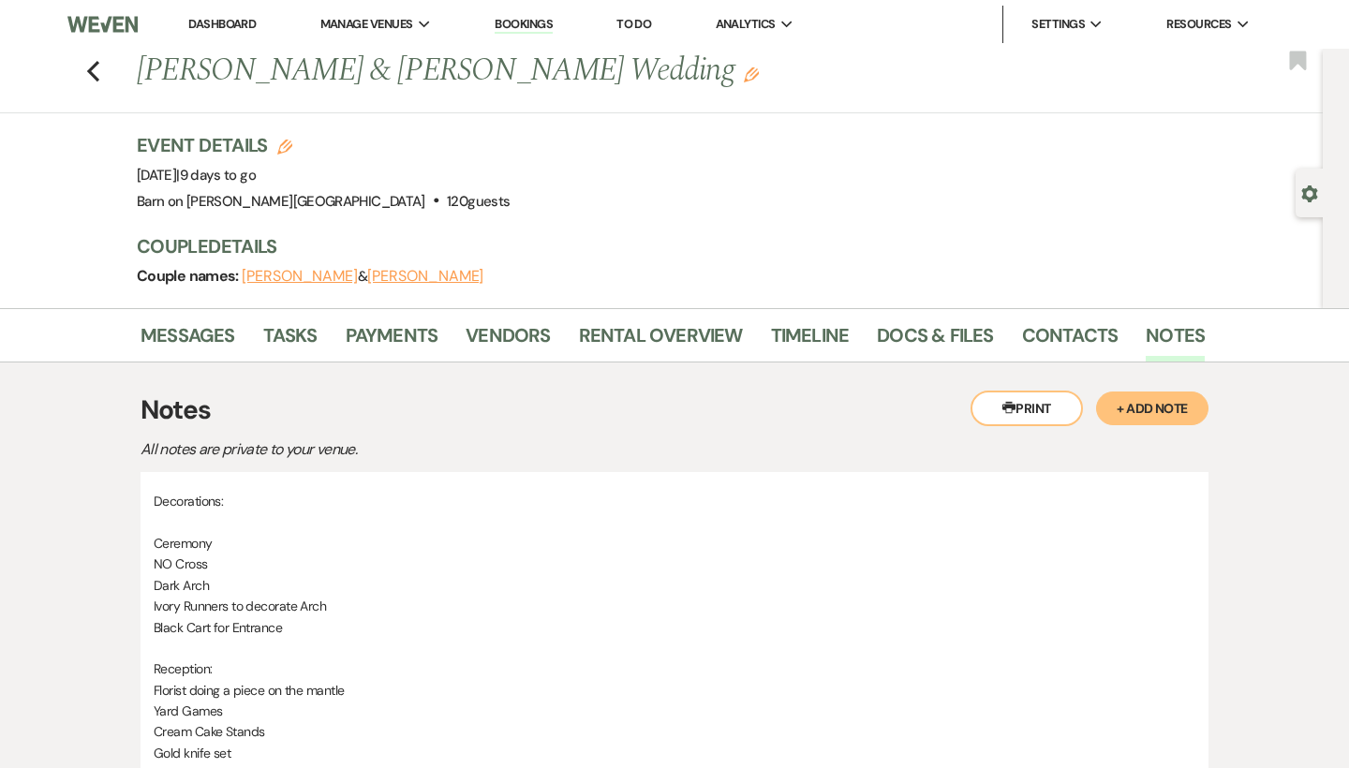
scroll to position [0, 0]
click at [102, 65] on div "Previous [PERSON_NAME] & [PERSON_NAME] Wedding Edit Bookmark" at bounding box center [657, 81] width 1332 height 65
click at [96, 69] on icon "Previous" at bounding box center [93, 71] width 14 height 22
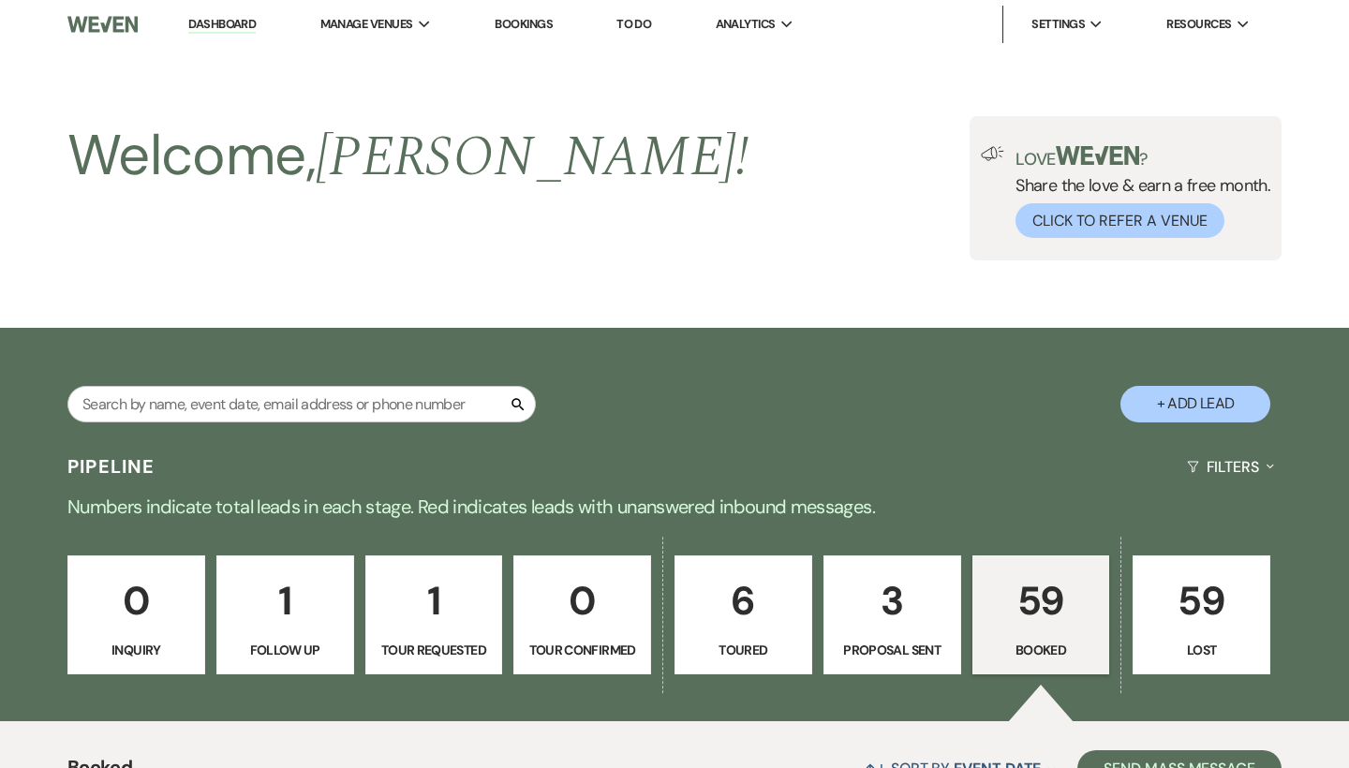
scroll to position [306, 0]
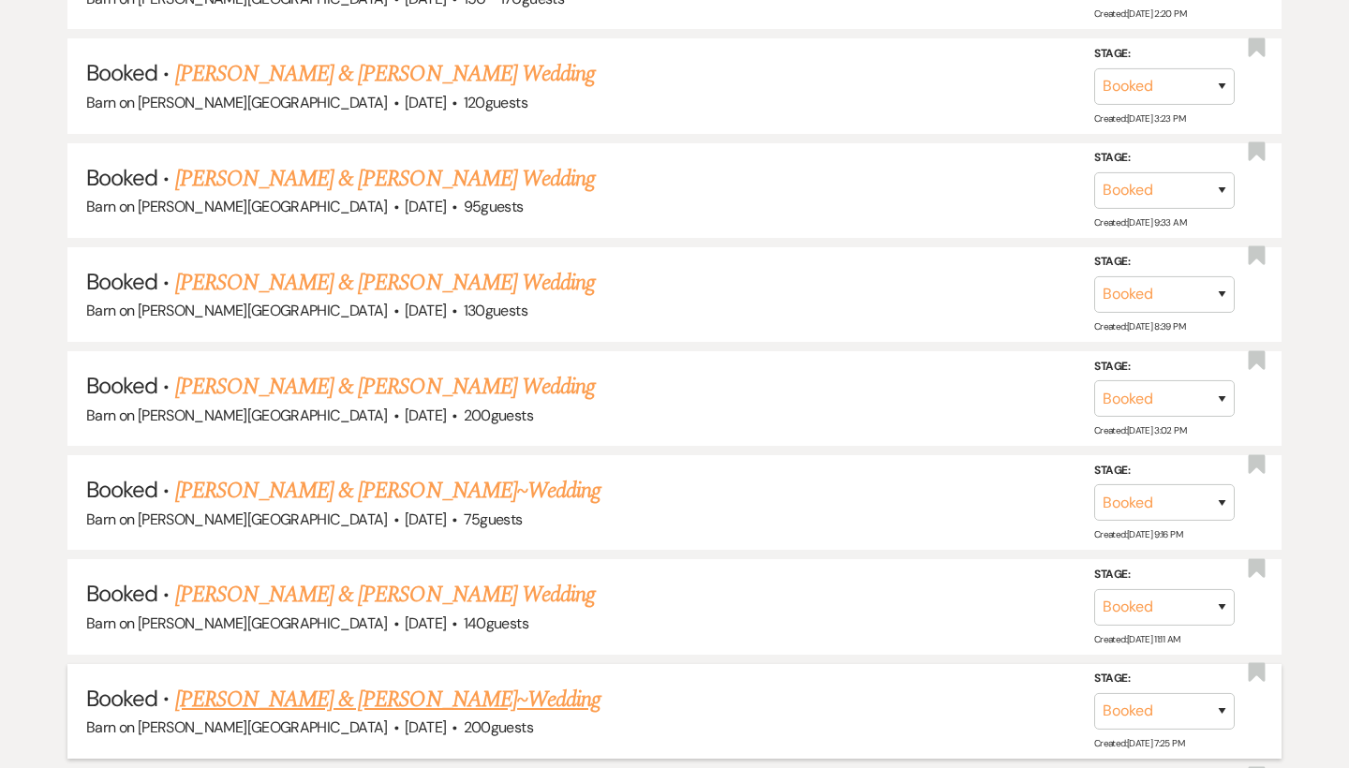
scroll to position [1077, 0]
